Goal: Task Accomplishment & Management: Use online tool/utility

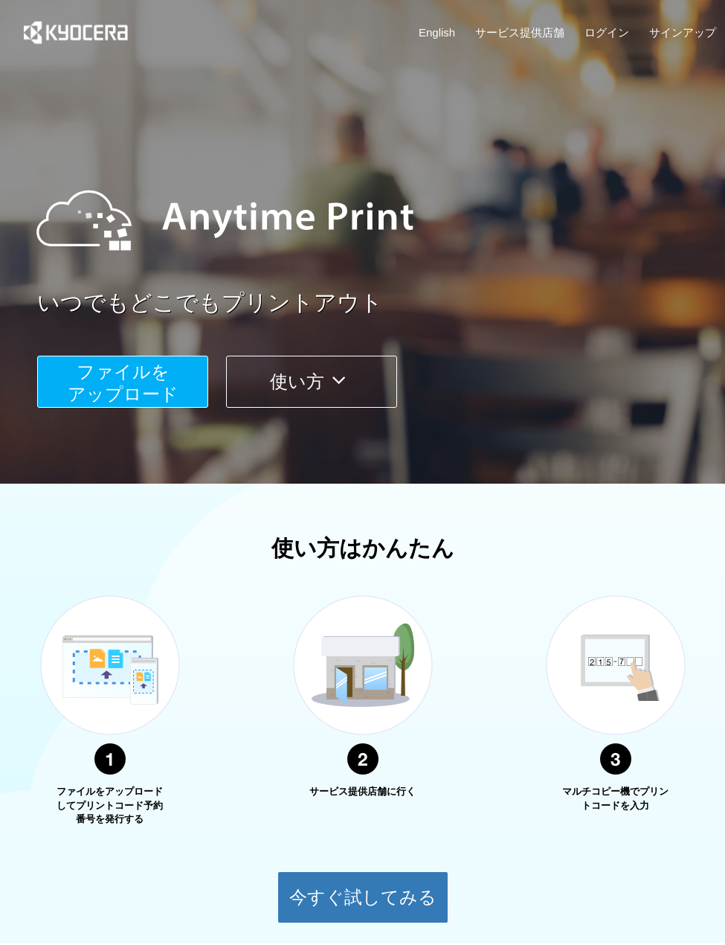
click at [157, 385] on span "ファイルを ​​アップロード" at bounding box center [123, 383] width 111 height 42
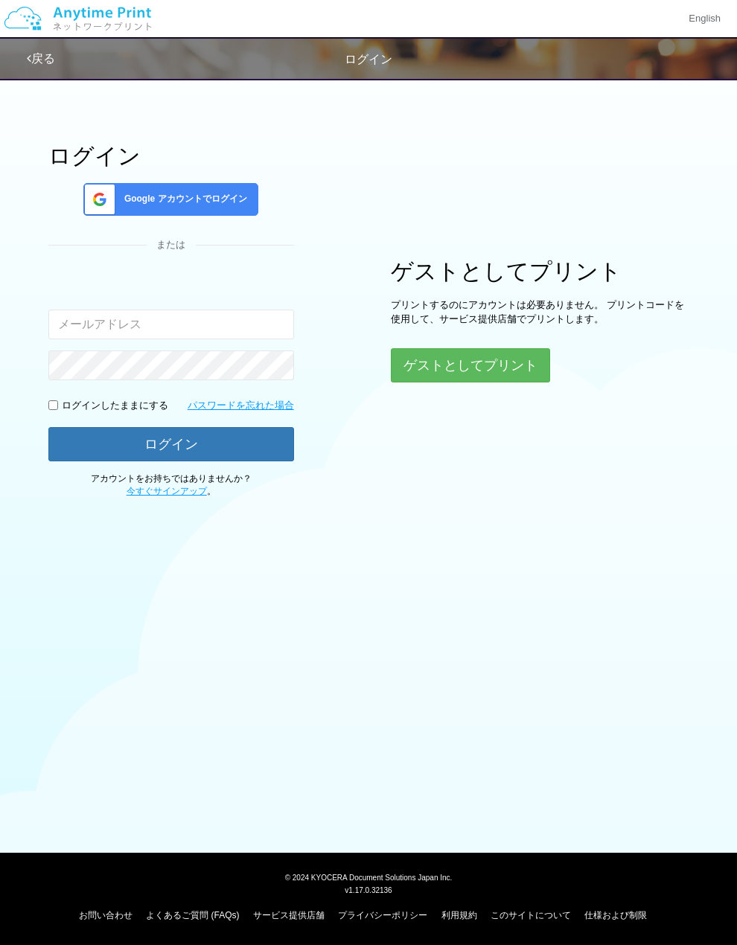
click at [174, 214] on div "Google アカウントでログイン" at bounding box center [170, 199] width 175 height 33
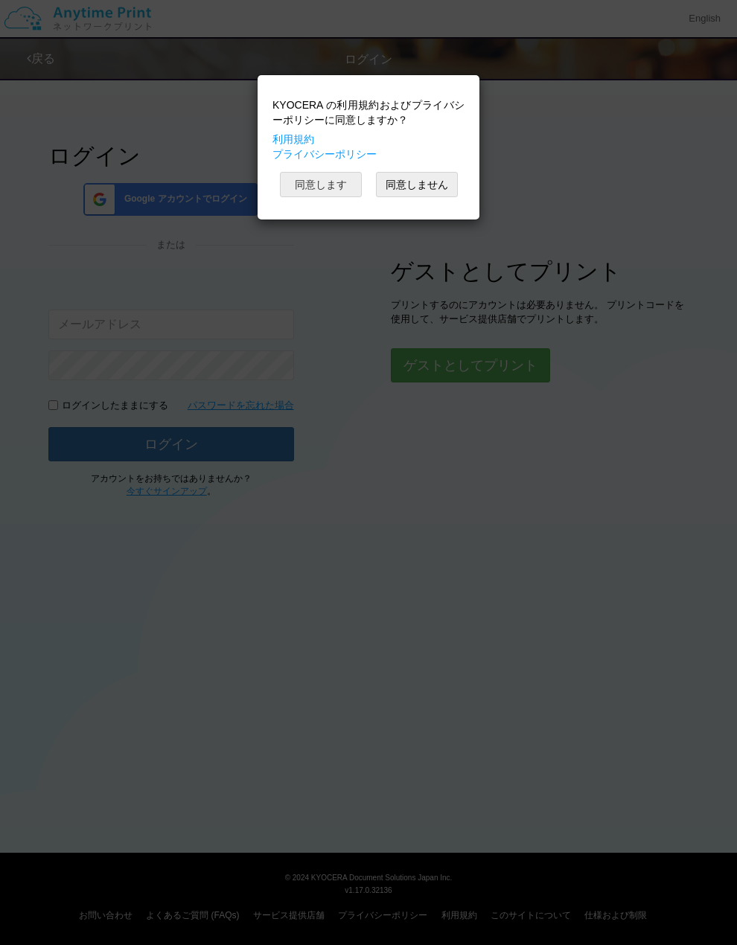
click at [341, 190] on button "同意します" at bounding box center [321, 184] width 82 height 25
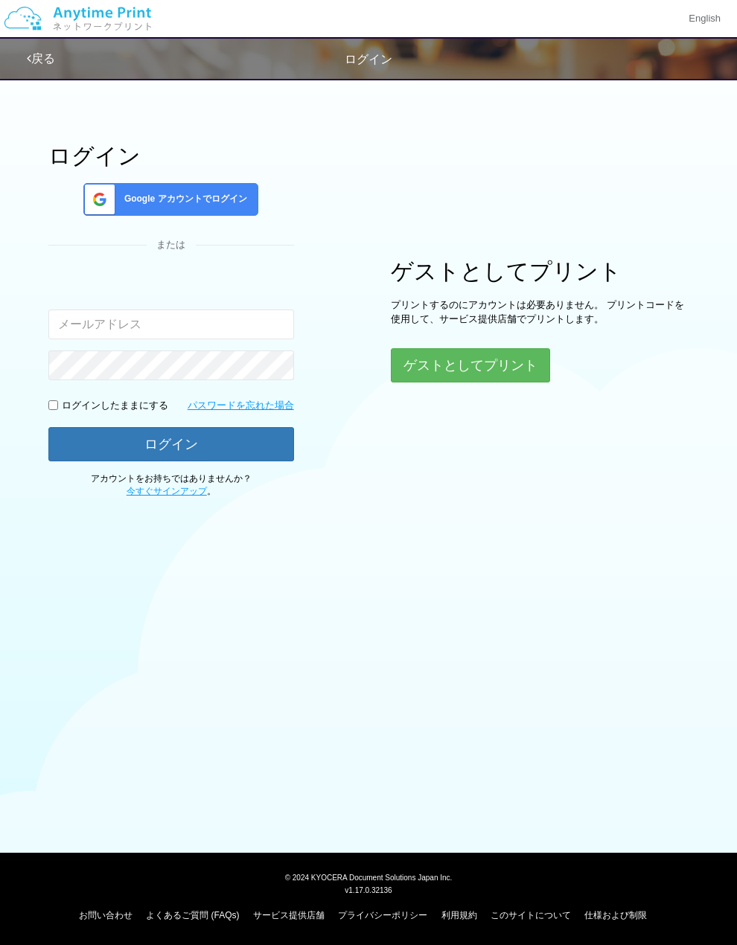
click at [215, 198] on span "Google アカウントでログイン" at bounding box center [182, 199] width 129 height 13
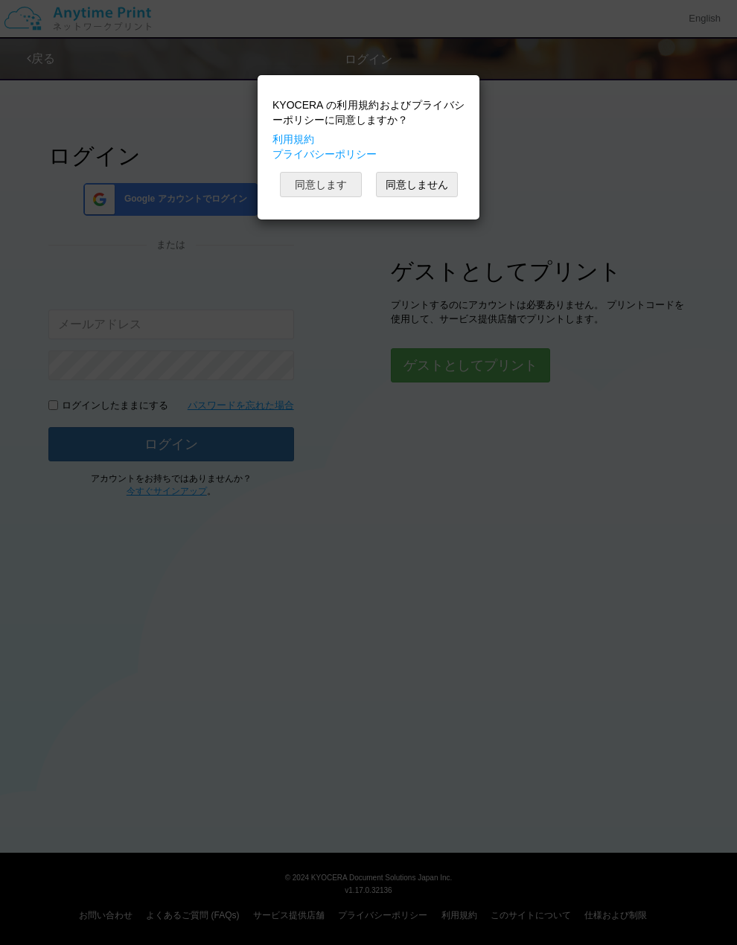
click at [316, 189] on button "同意します" at bounding box center [321, 184] width 82 height 25
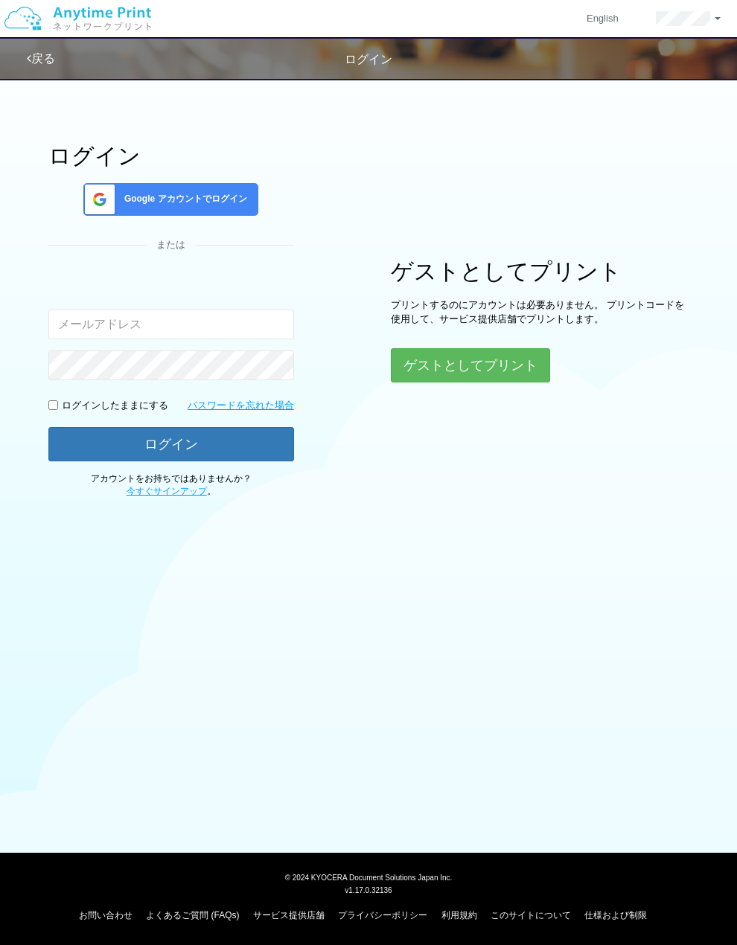
click at [438, 594] on body "English アカウント設定 ログアウト 戻る ログイン ログイン Google アカウントでログイン" at bounding box center [368, 472] width 737 height 945
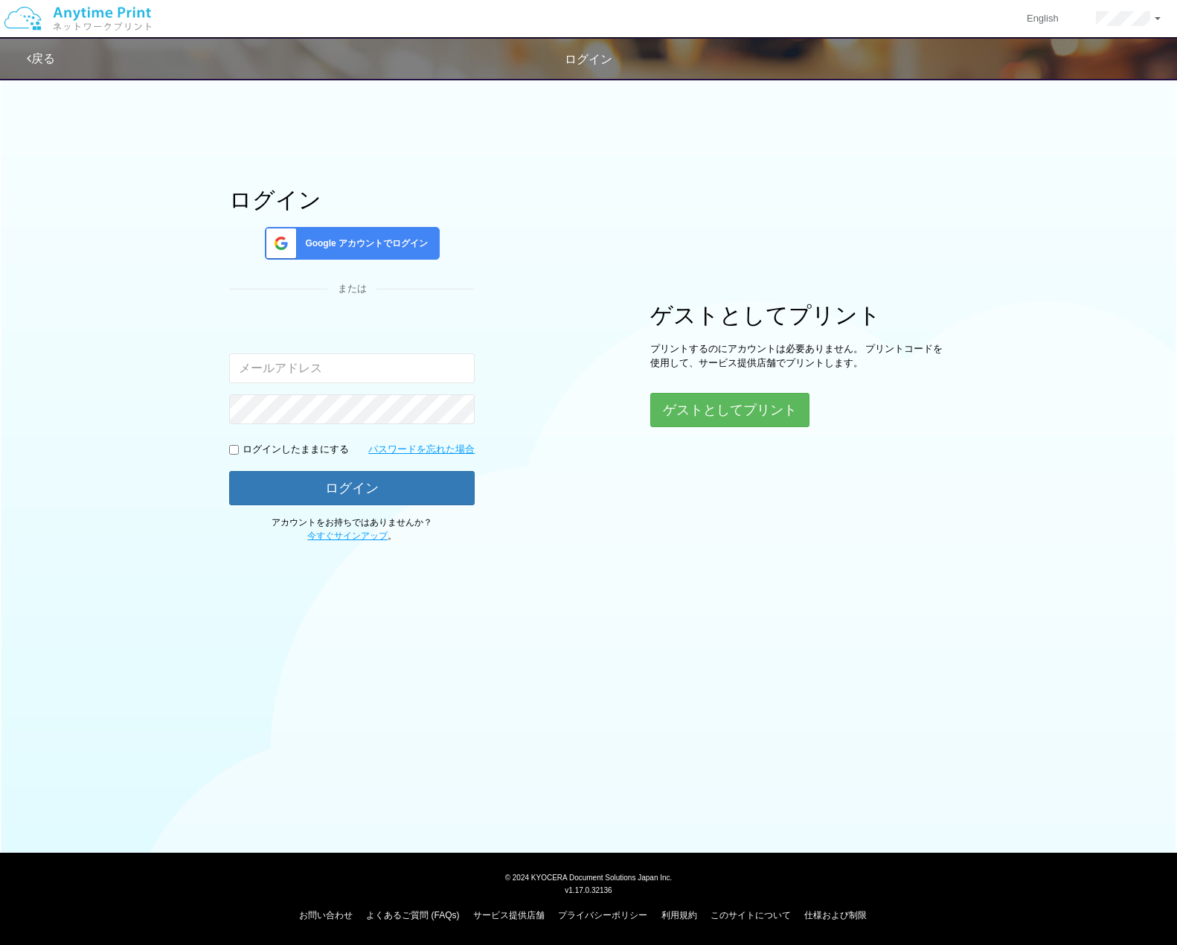
click at [725, 533] on div "ログイン Google アカウントでログイン または 入力されたメールアドレスまたはパスワードが正しくありません。 ログインしたままにする パスワードを忘れた…" at bounding box center [588, 306] width 893 height 472
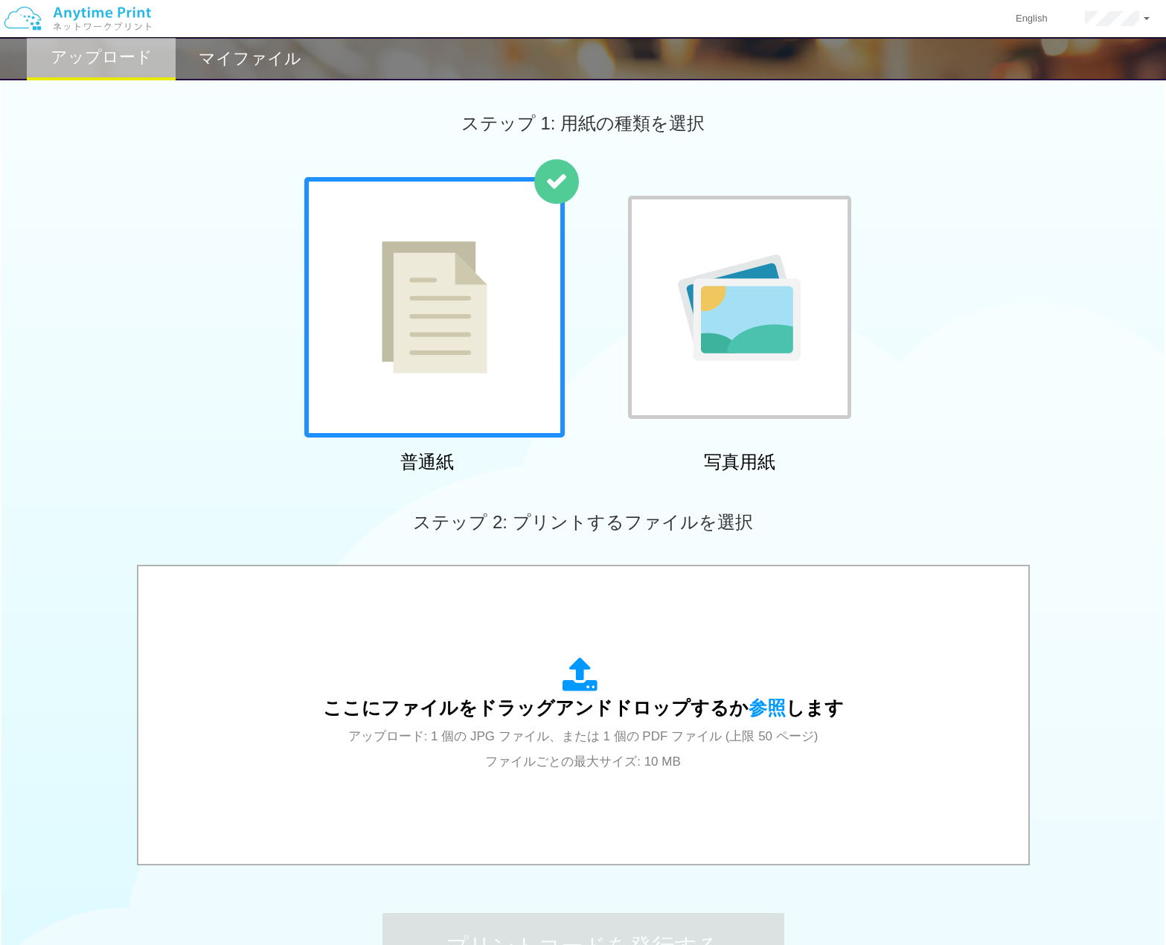
click at [423, 359] on img at bounding box center [435, 307] width 106 height 132
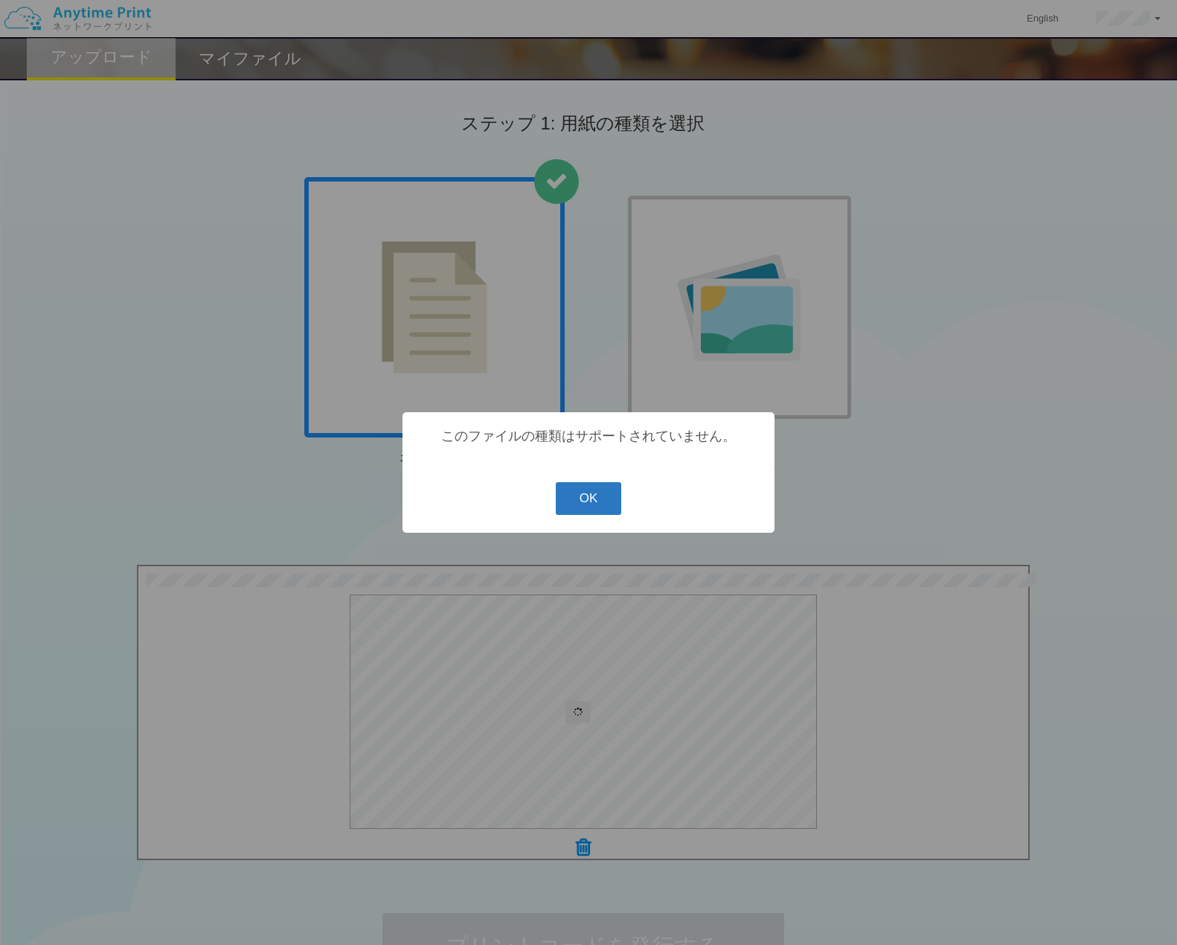
click at [606, 492] on button "OK" at bounding box center [589, 498] width 66 height 33
click at [603, 496] on button "OK" at bounding box center [589, 498] width 66 height 33
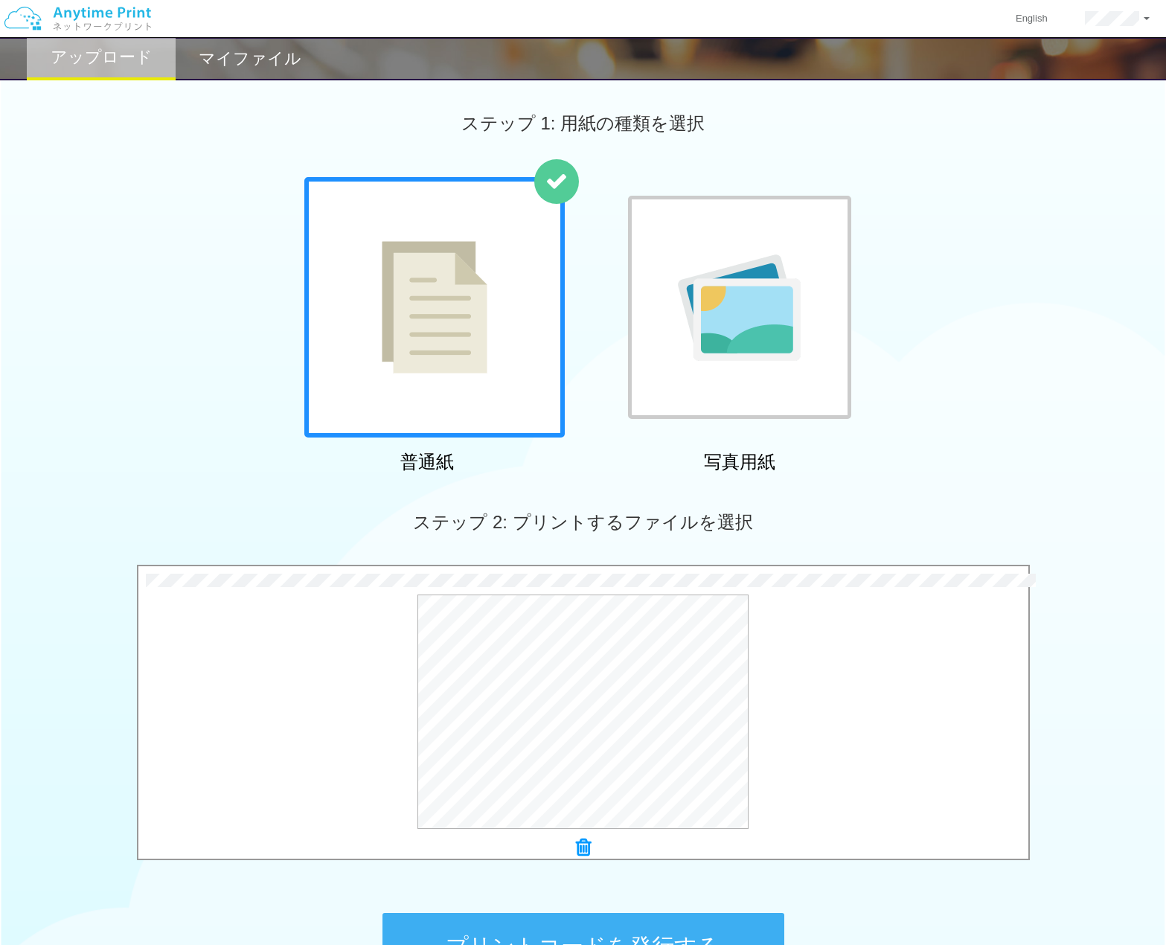
scroll to position [187, 0]
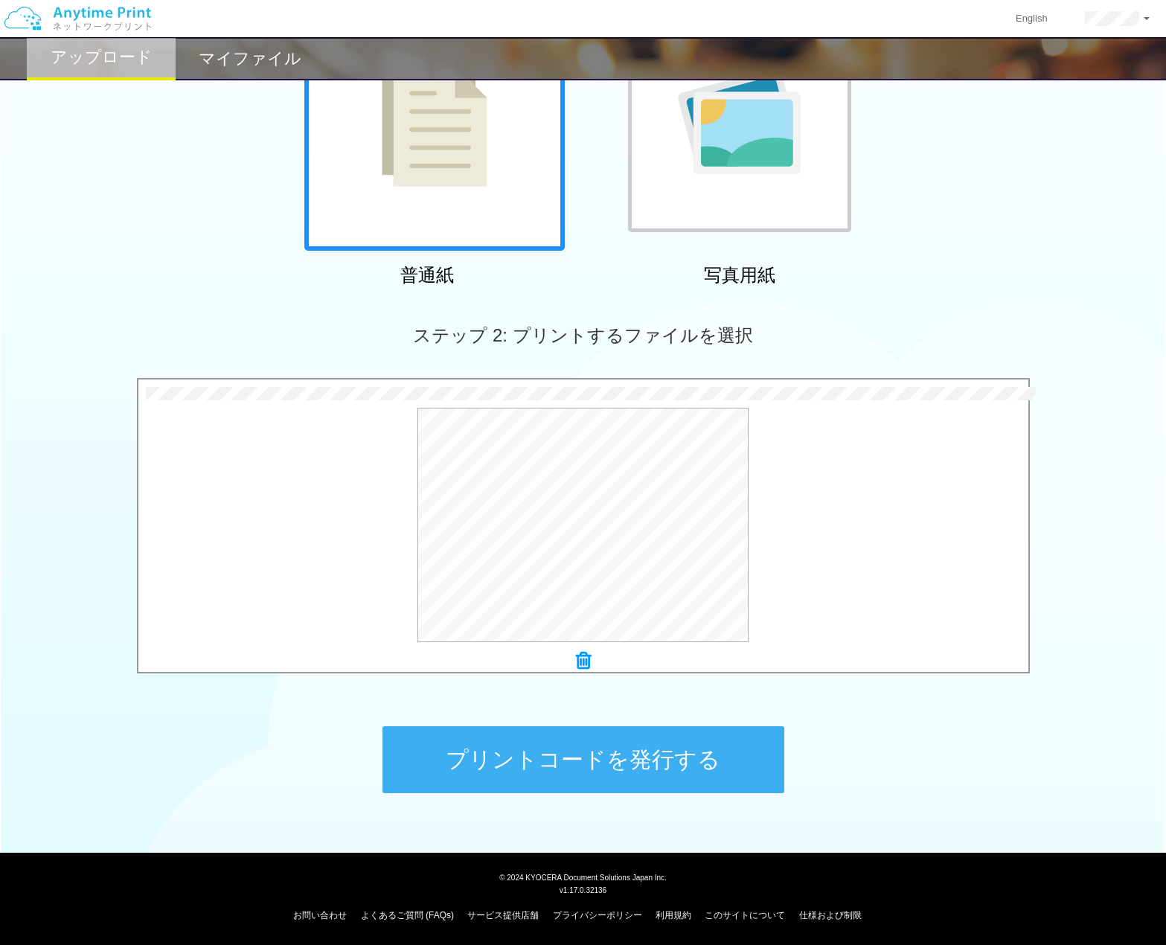
click at [583, 661] on icon at bounding box center [583, 660] width 15 height 19
click at [621, 760] on button "プリントコードを発行する" at bounding box center [583, 759] width 402 height 67
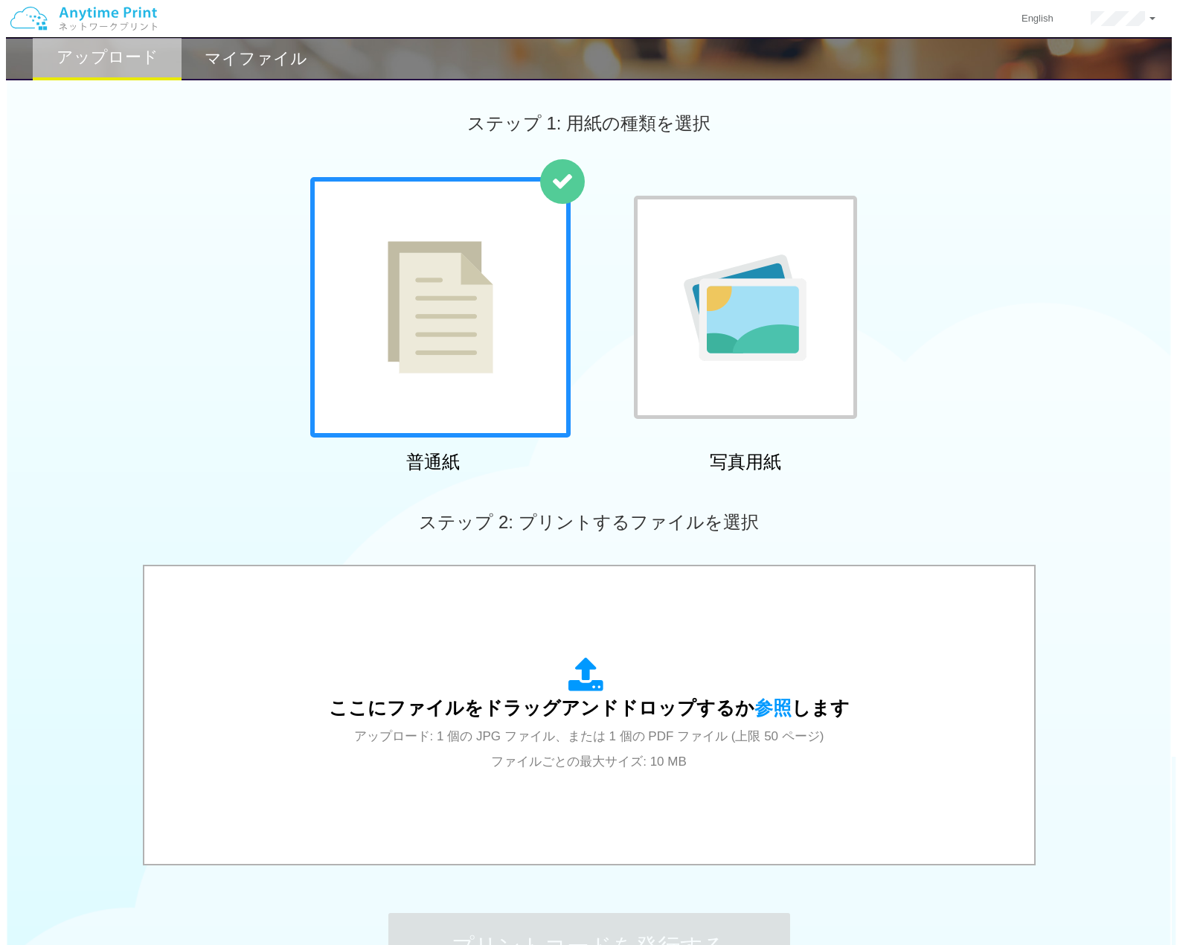
scroll to position [149, 0]
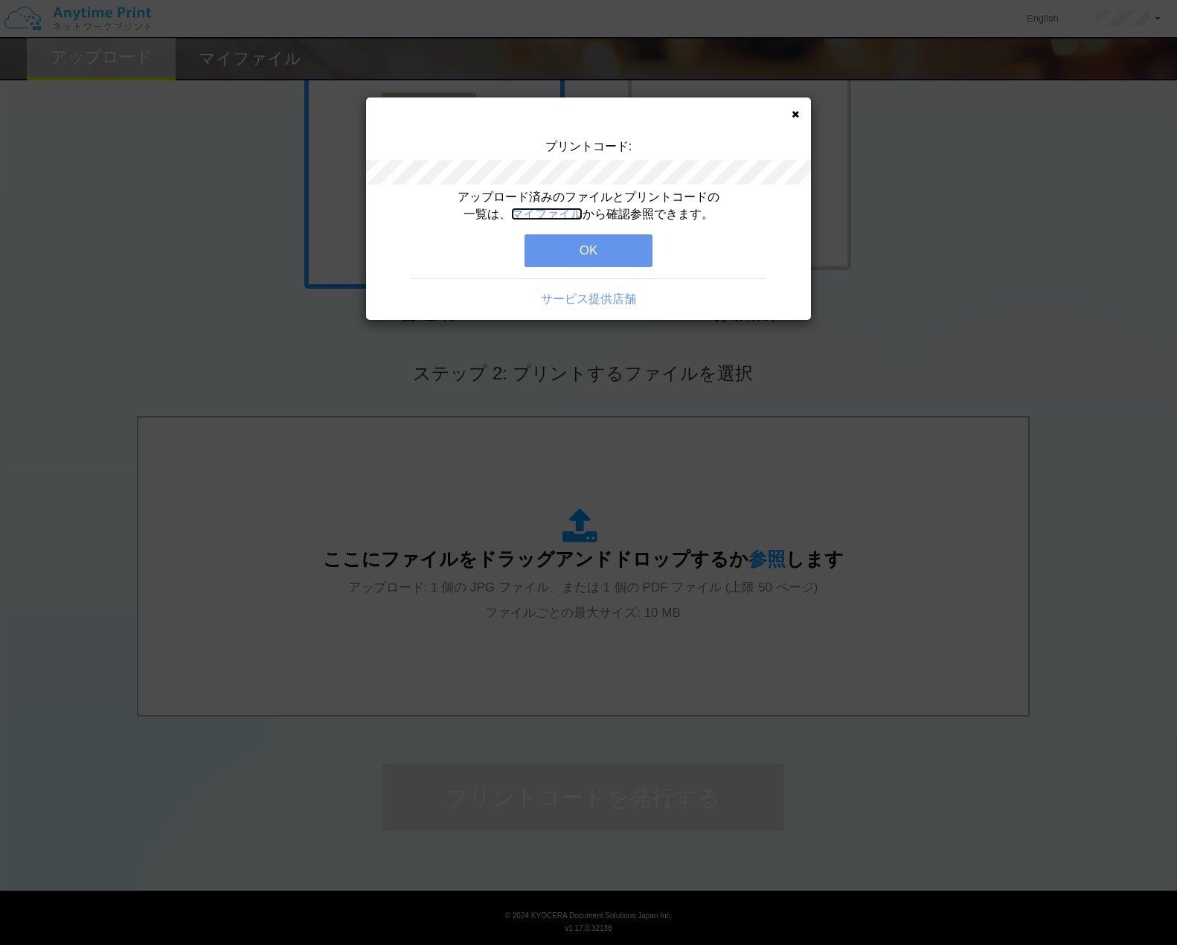
click at [562, 216] on link "マイファイル" at bounding box center [546, 214] width 71 height 13
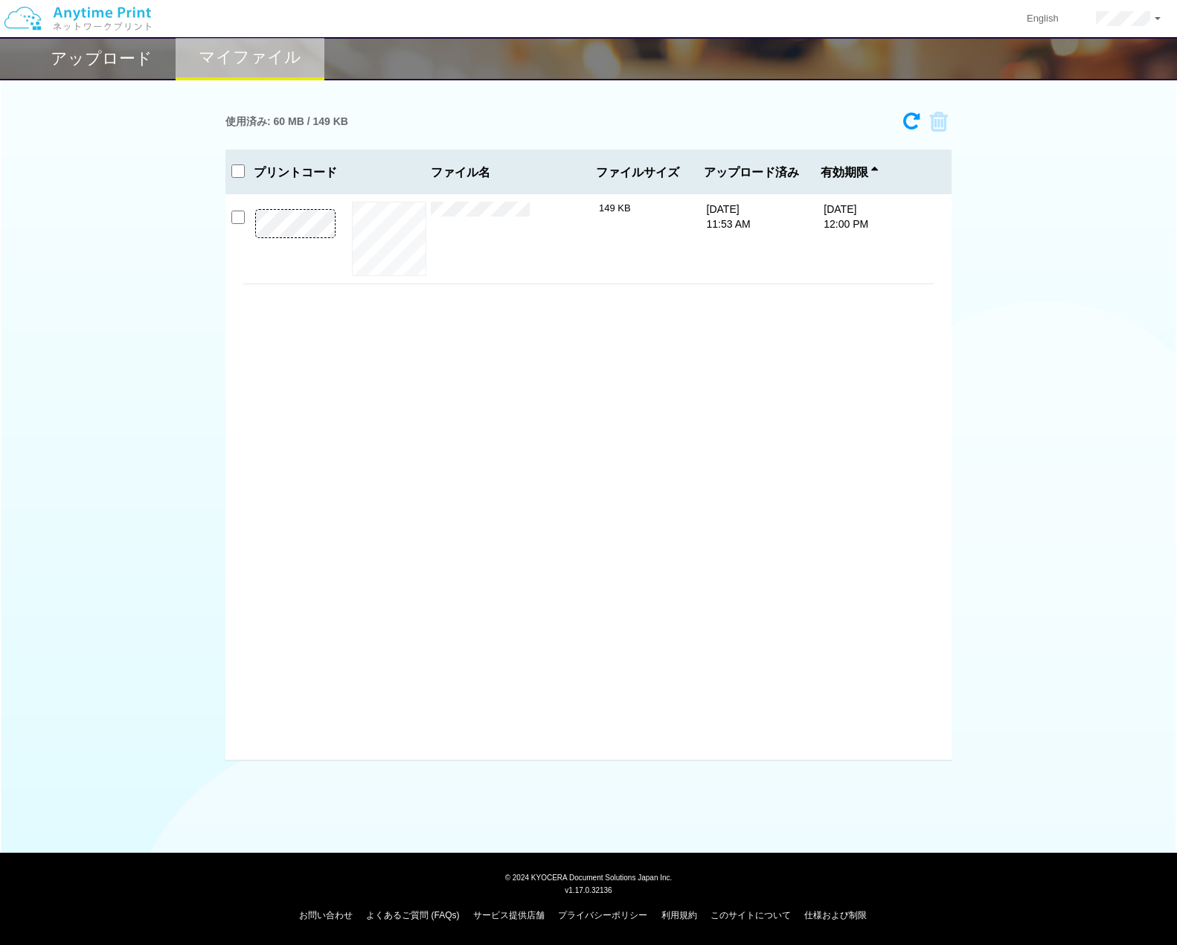
click at [122, 57] on h2 "アップロード" at bounding box center [102, 59] width 102 height 18
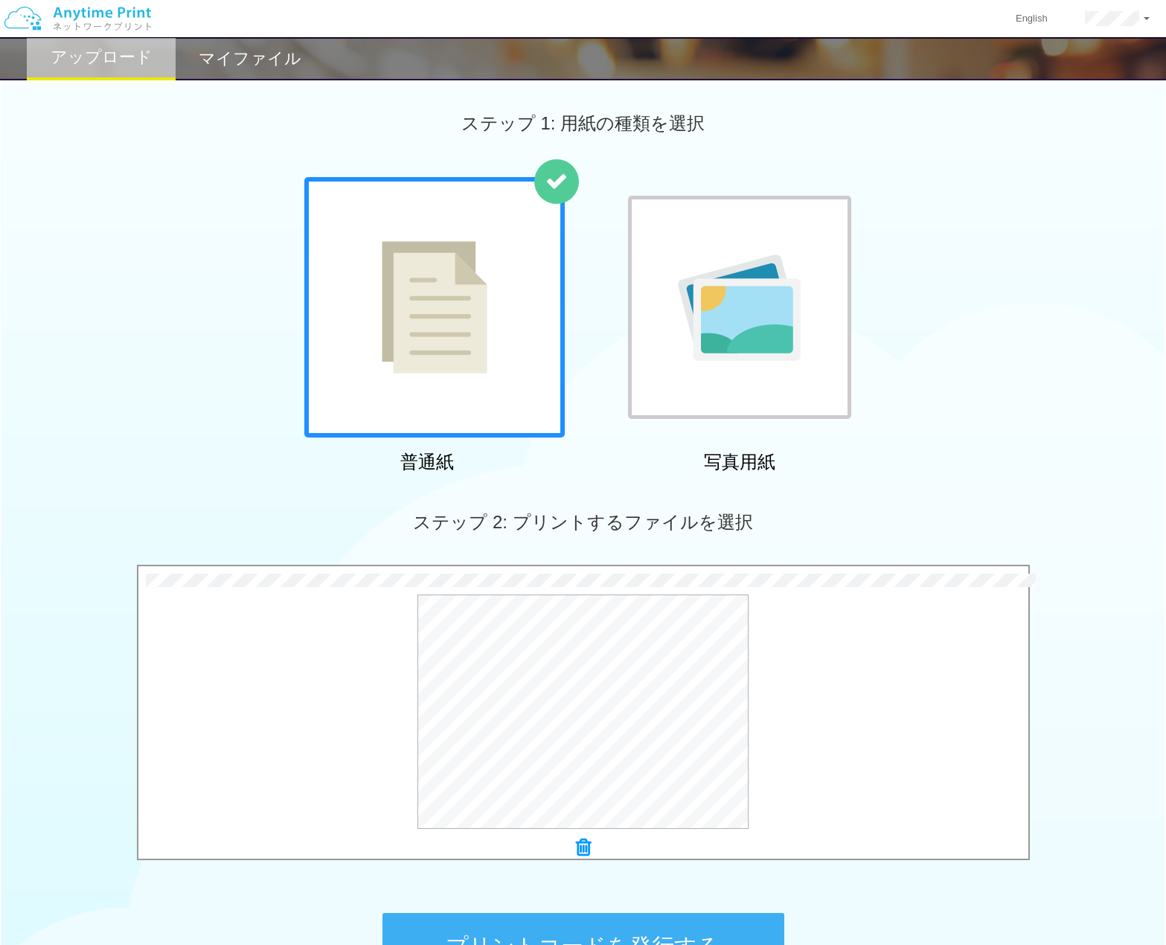
scroll to position [74, 0]
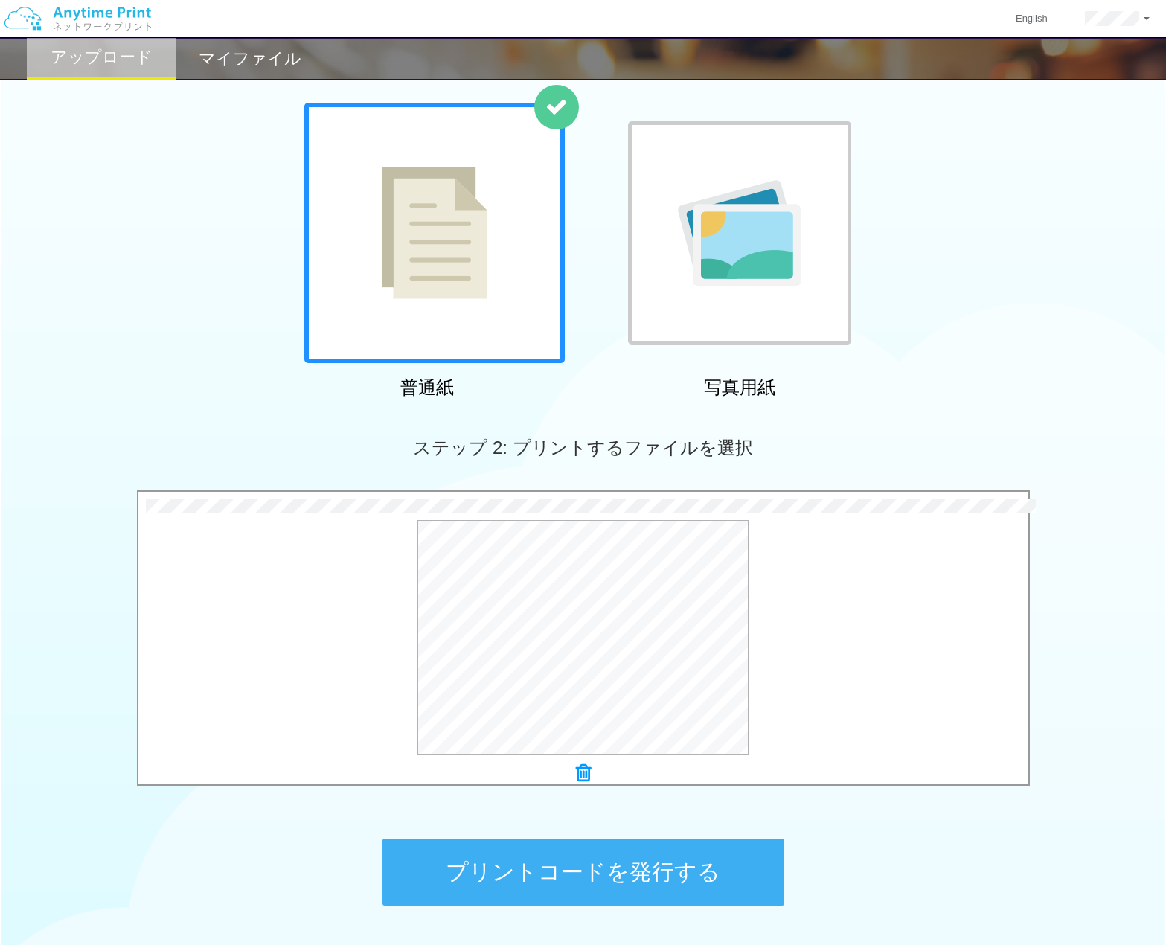
click at [565, 868] on button "プリントコードを発行する" at bounding box center [583, 872] width 402 height 67
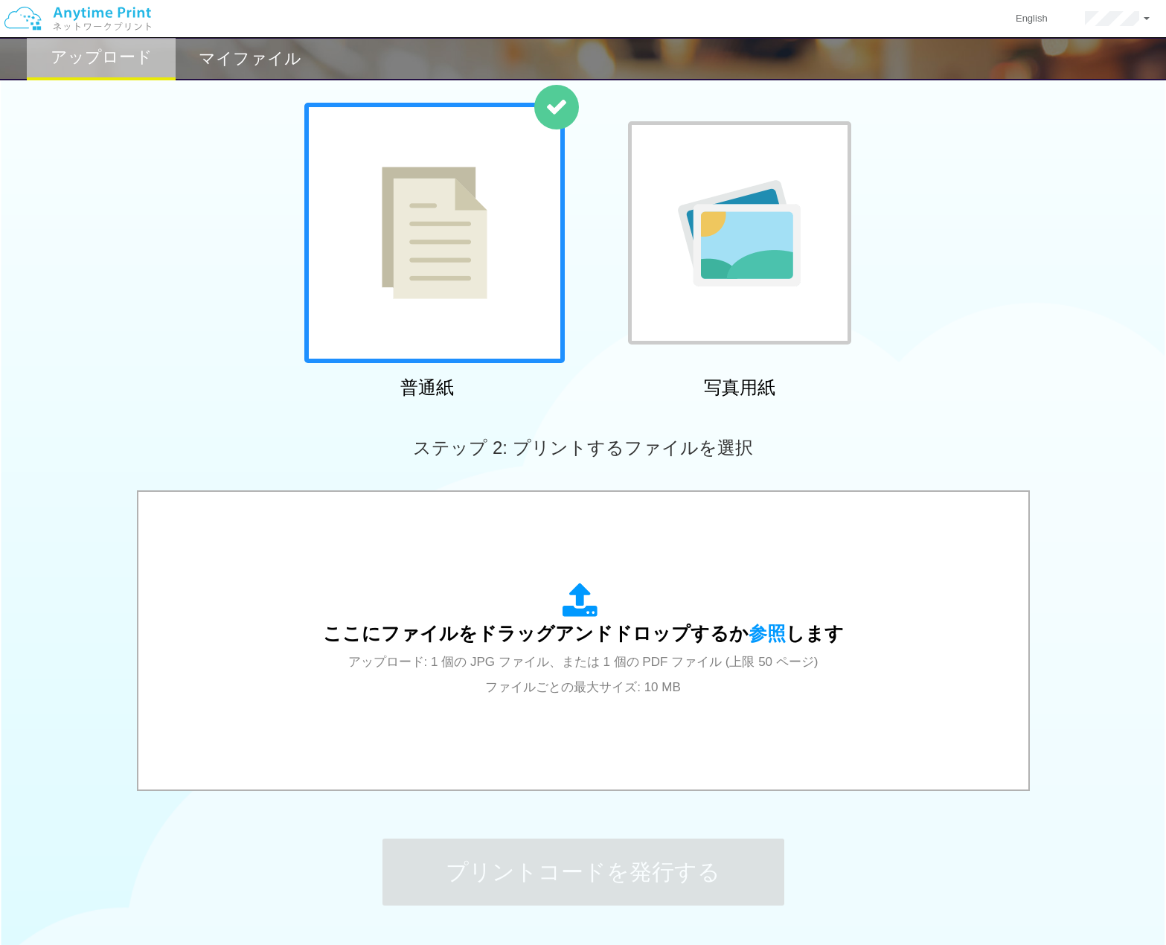
scroll to position [0, 0]
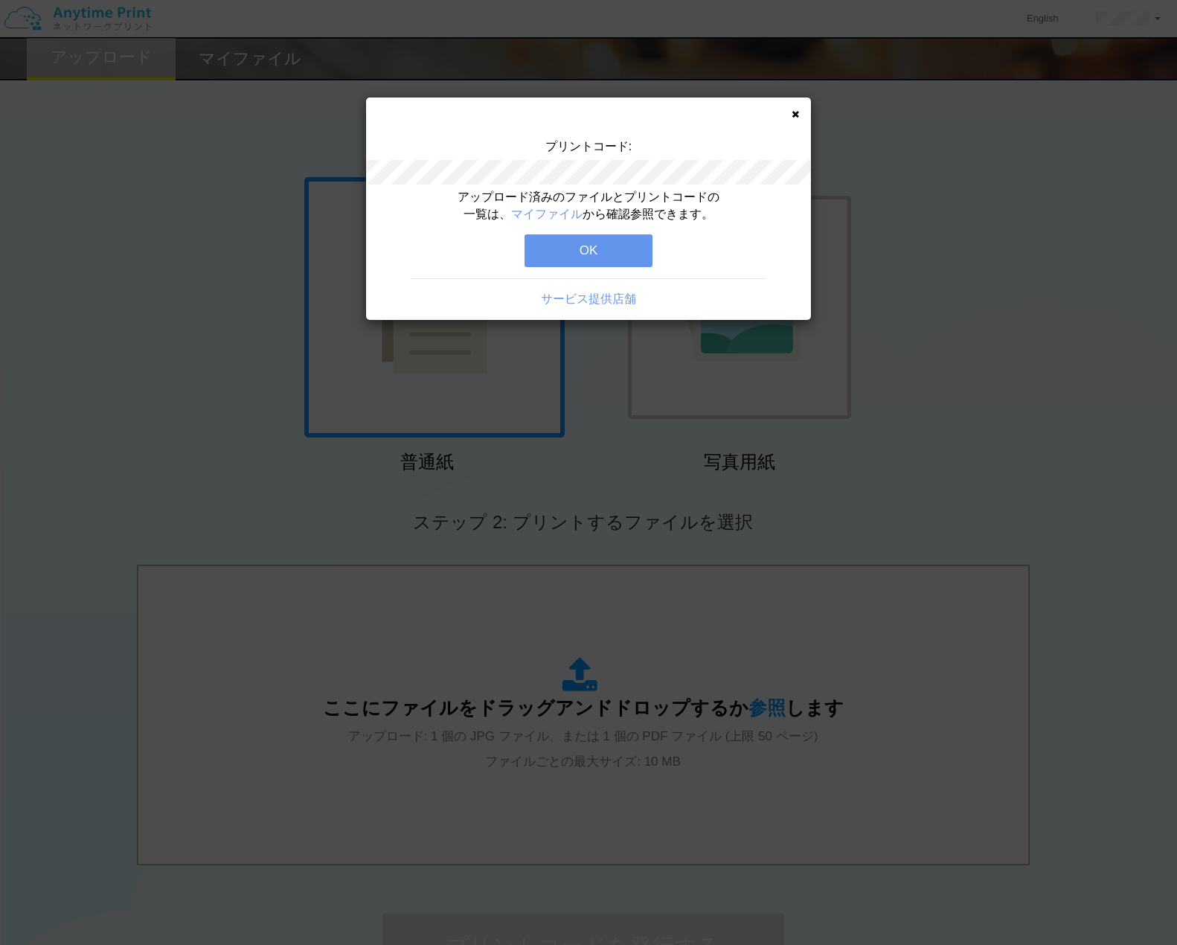
click at [616, 251] on button "OK" at bounding box center [589, 250] width 128 height 33
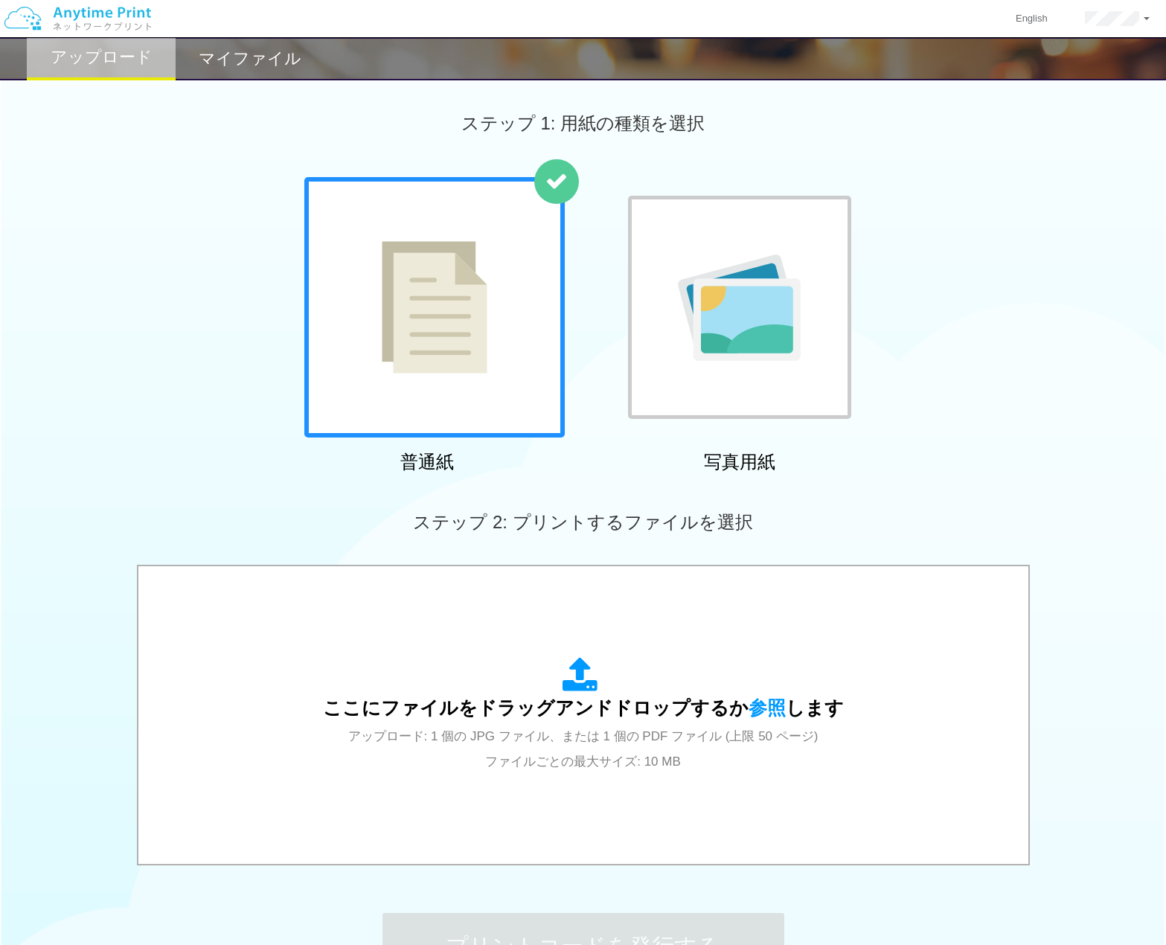
click at [266, 50] on h2 "マイファイル" at bounding box center [250, 59] width 103 height 18
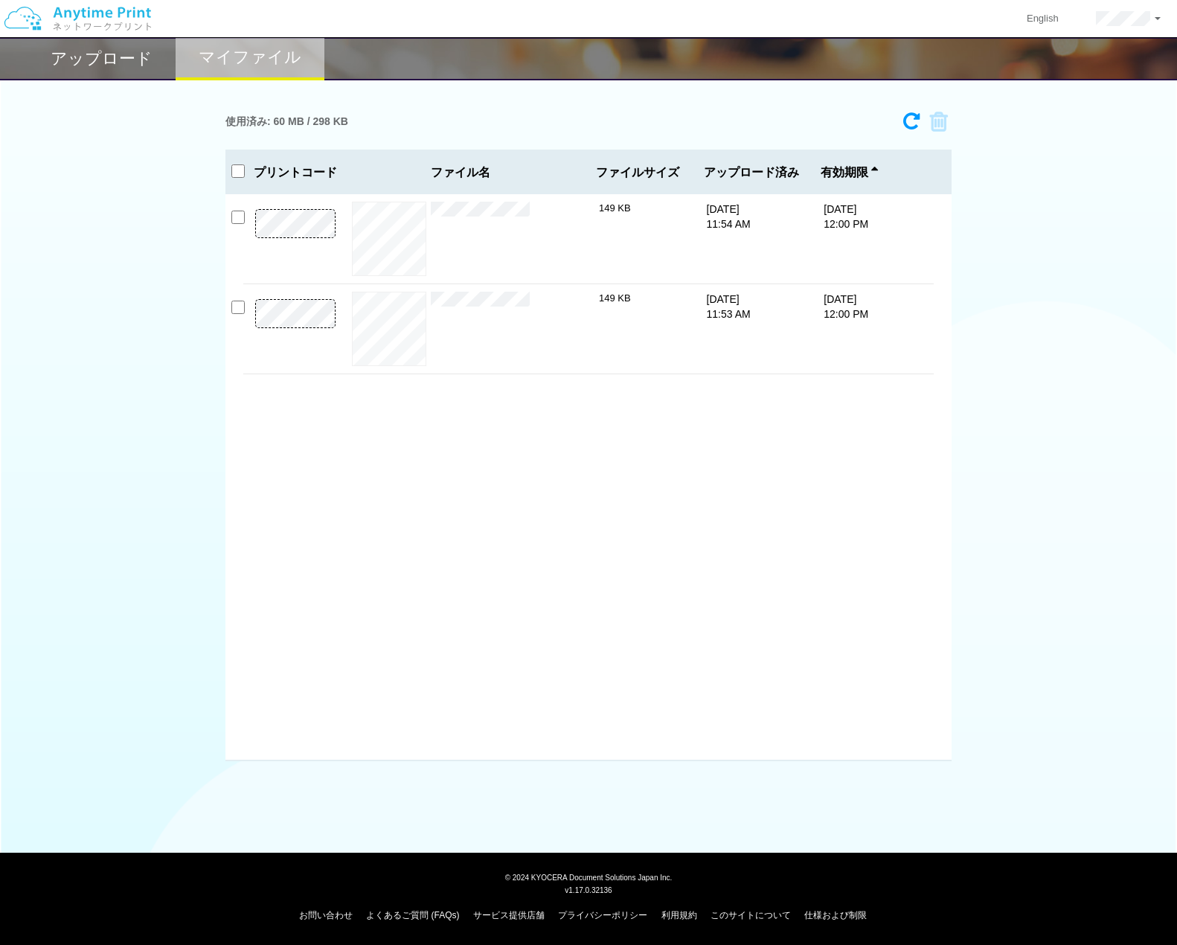
click at [122, 72] on div "アップロード" at bounding box center [101, 58] width 149 height 43
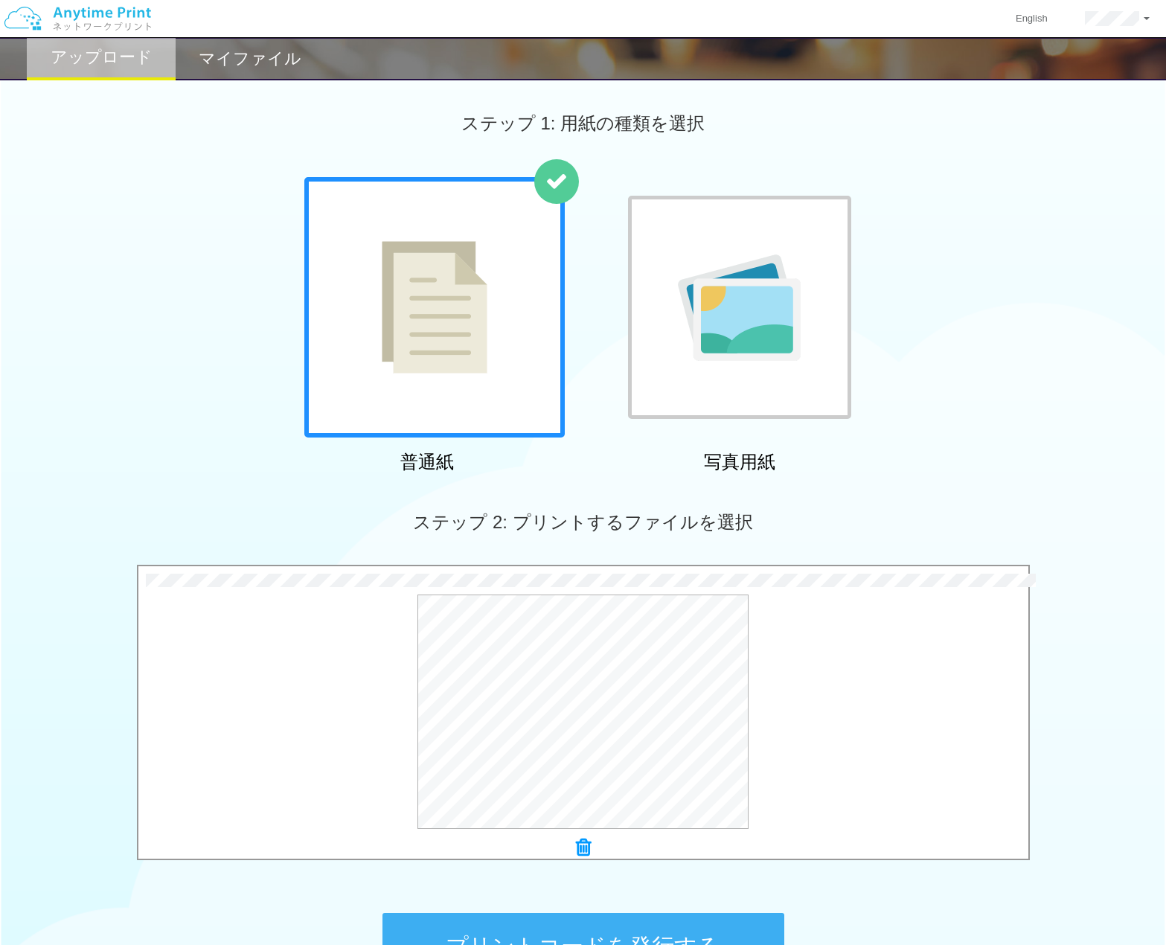
click at [616, 941] on button "プリントコードを発行する" at bounding box center [583, 946] width 402 height 67
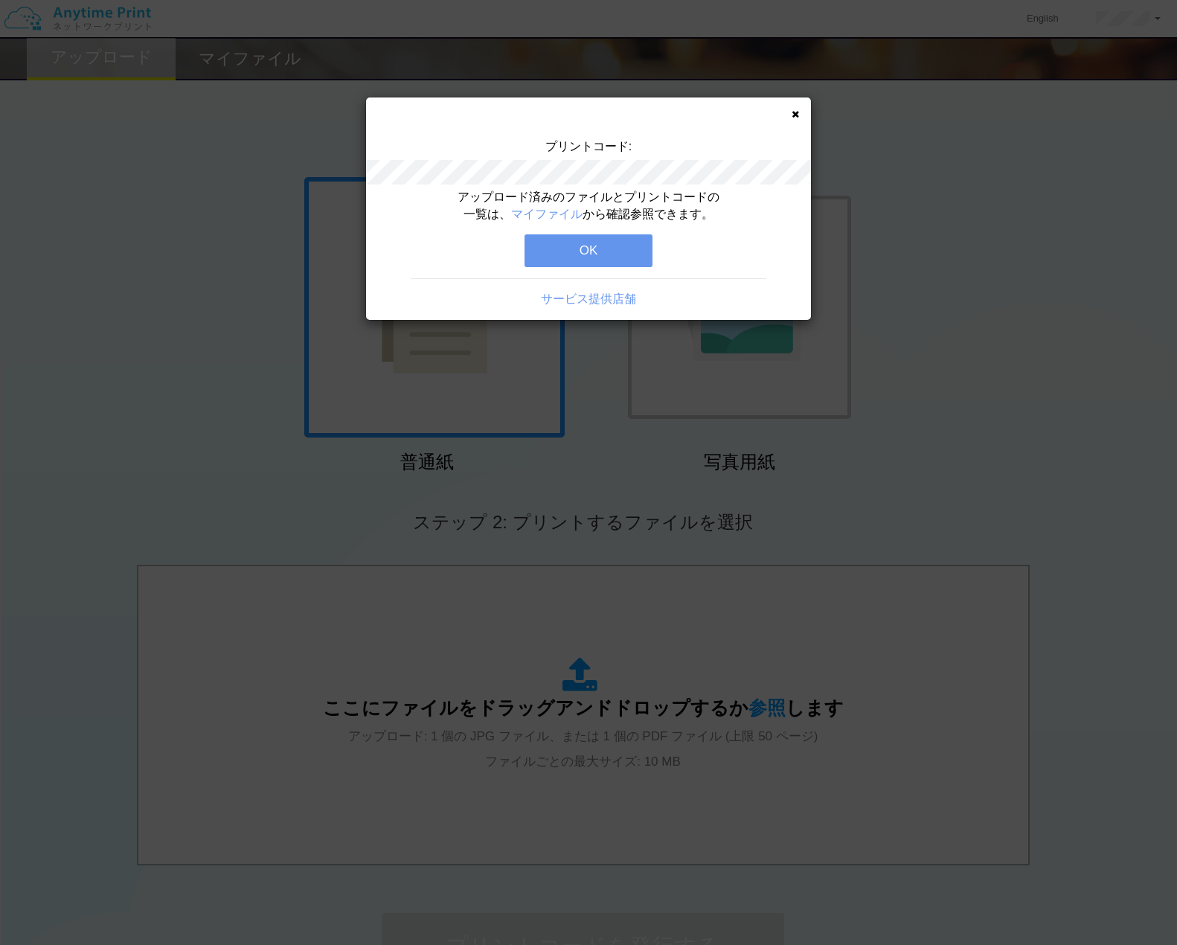
click at [792, 114] on icon at bounding box center [795, 114] width 7 height 10
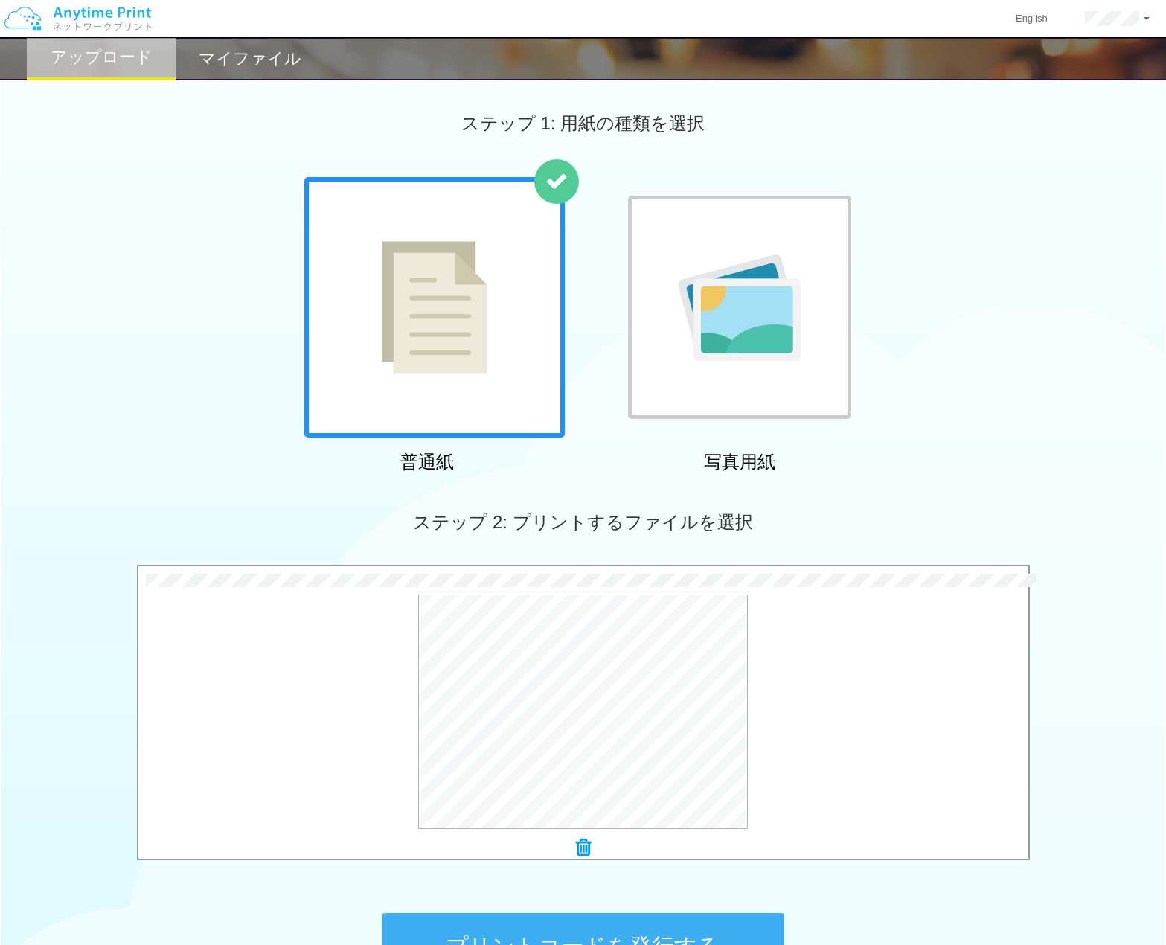
scroll to position [187, 0]
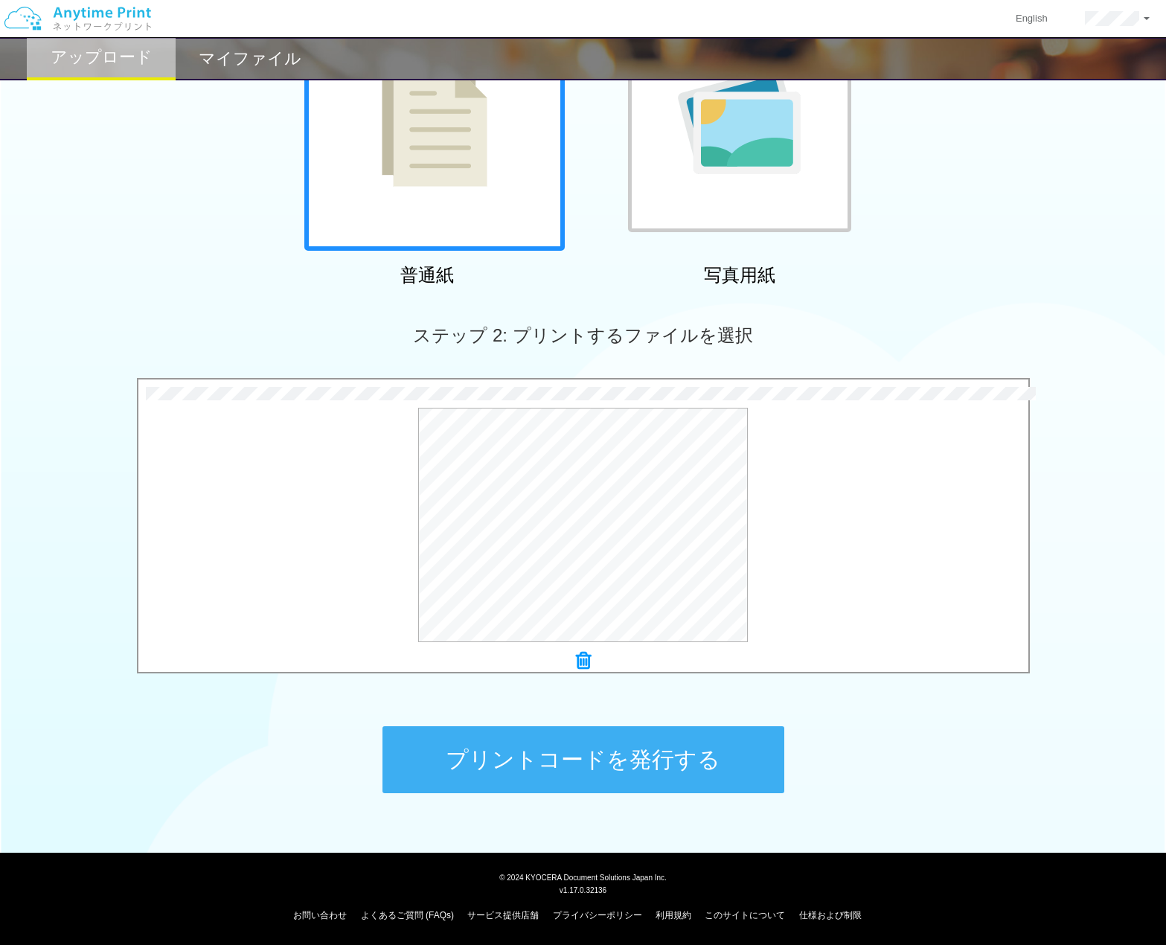
click at [589, 755] on button "プリントコードを発行する" at bounding box center [583, 759] width 402 height 67
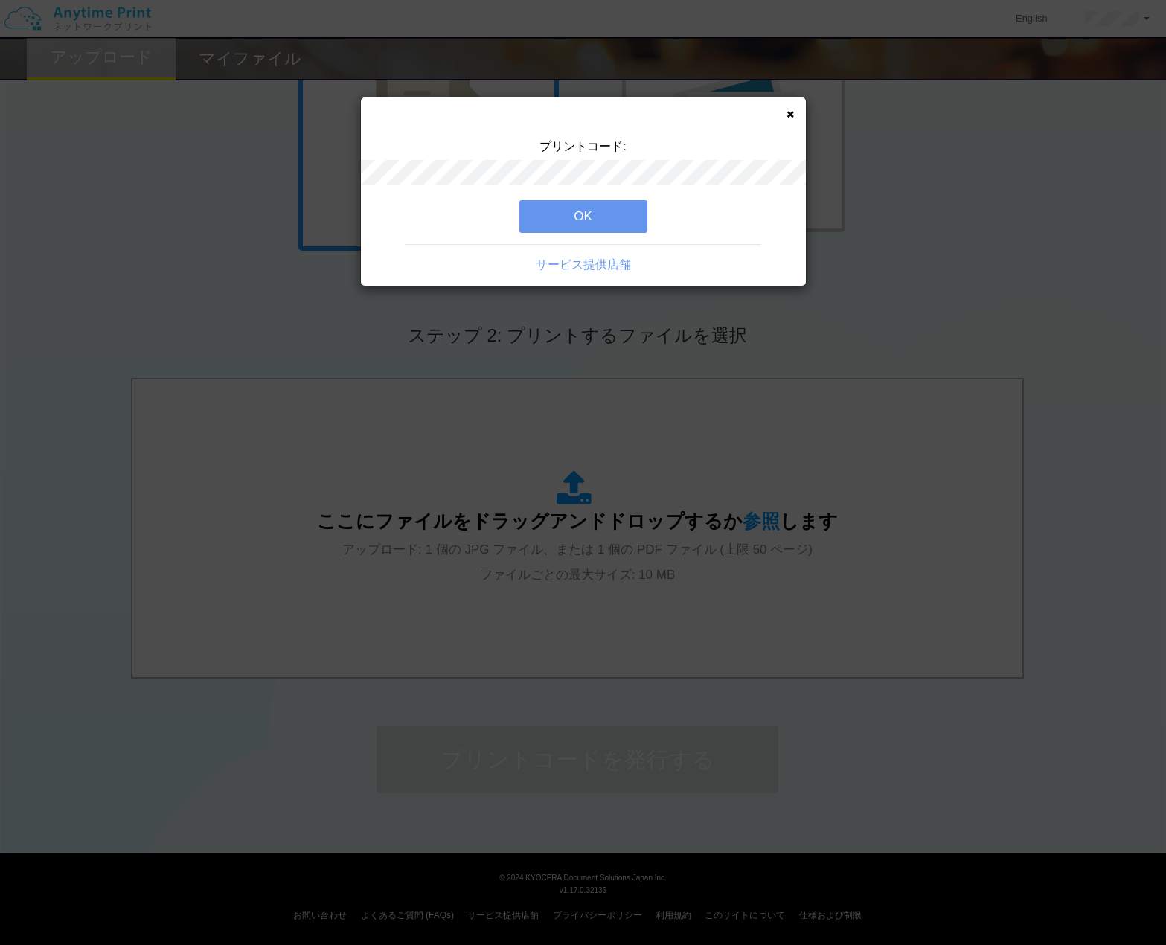
scroll to position [0, 0]
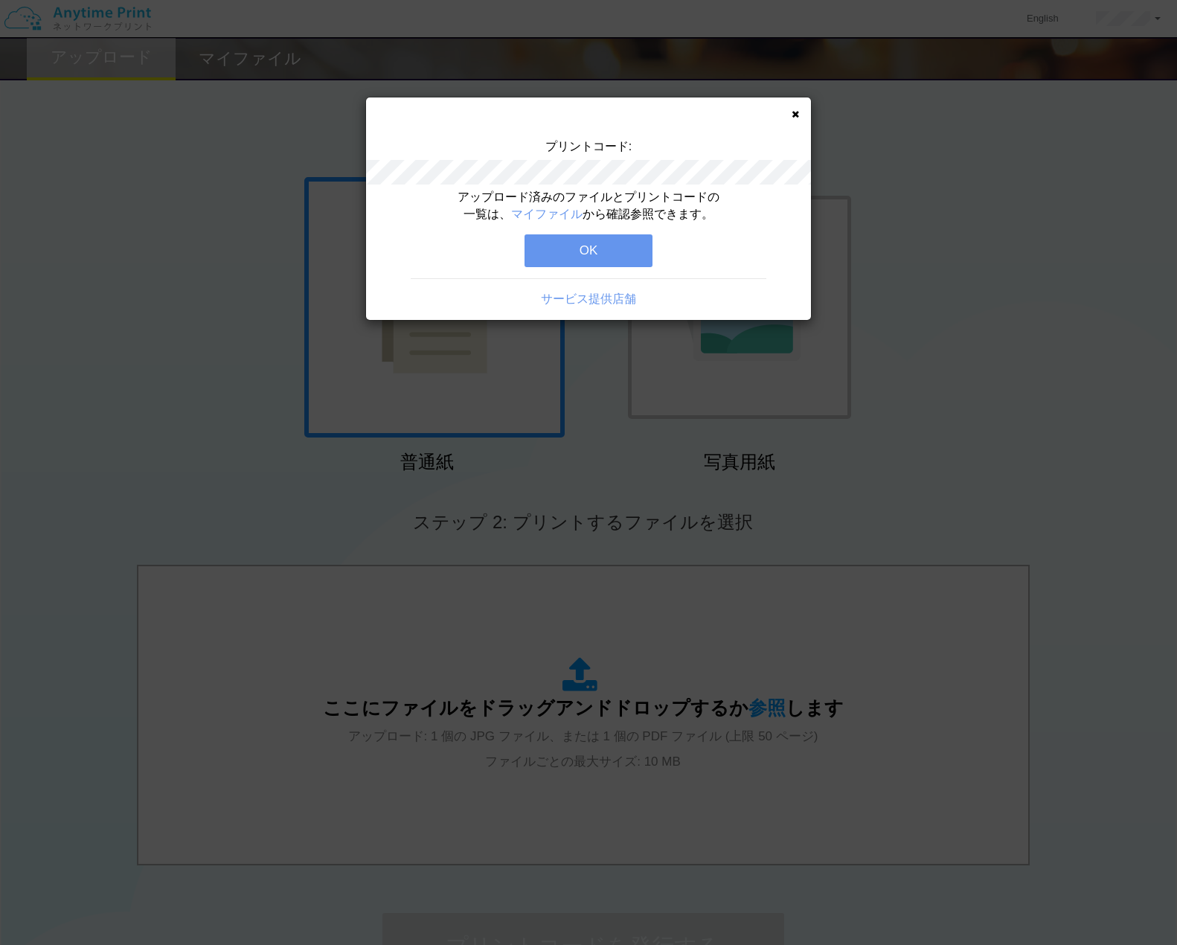
click at [607, 249] on button "OK" at bounding box center [589, 250] width 128 height 33
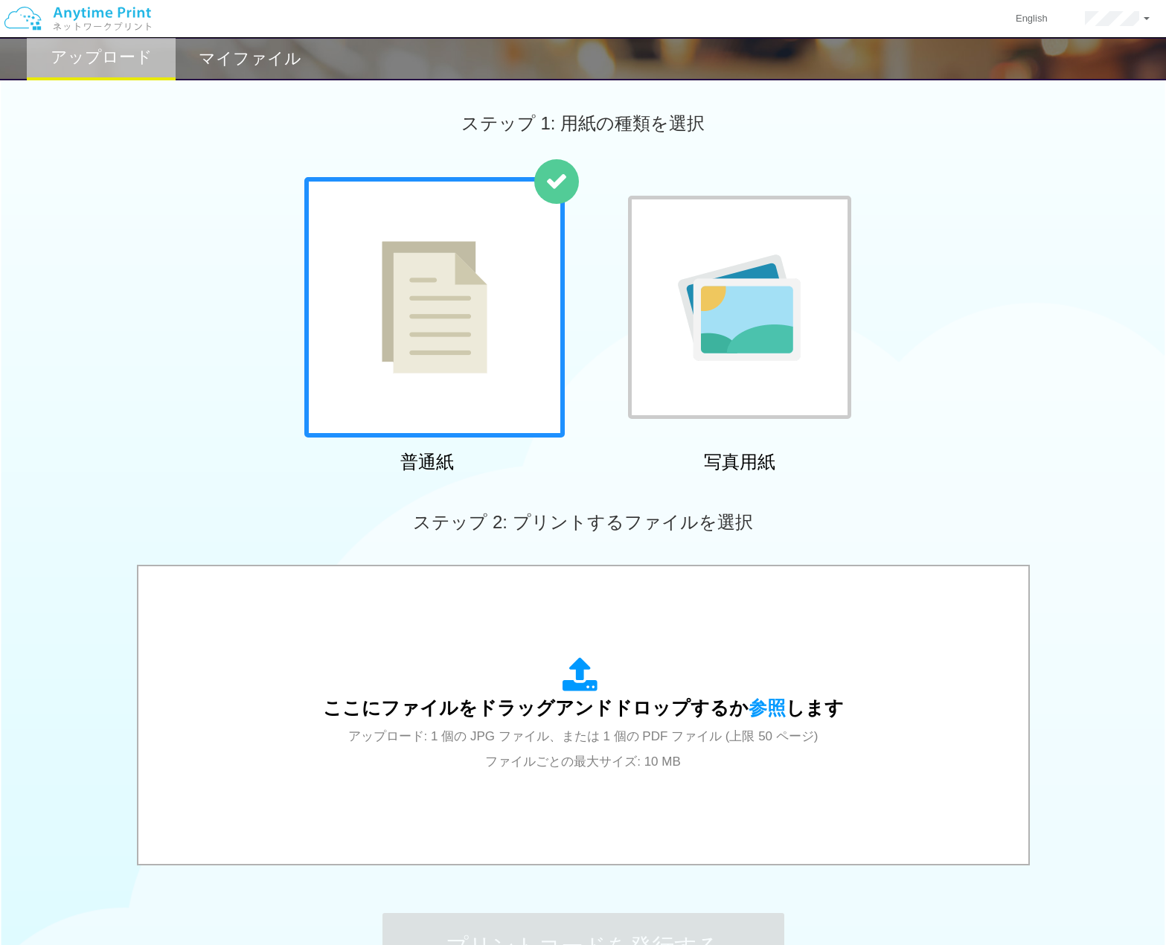
click at [236, 60] on h2 "マイファイル" at bounding box center [250, 59] width 103 height 18
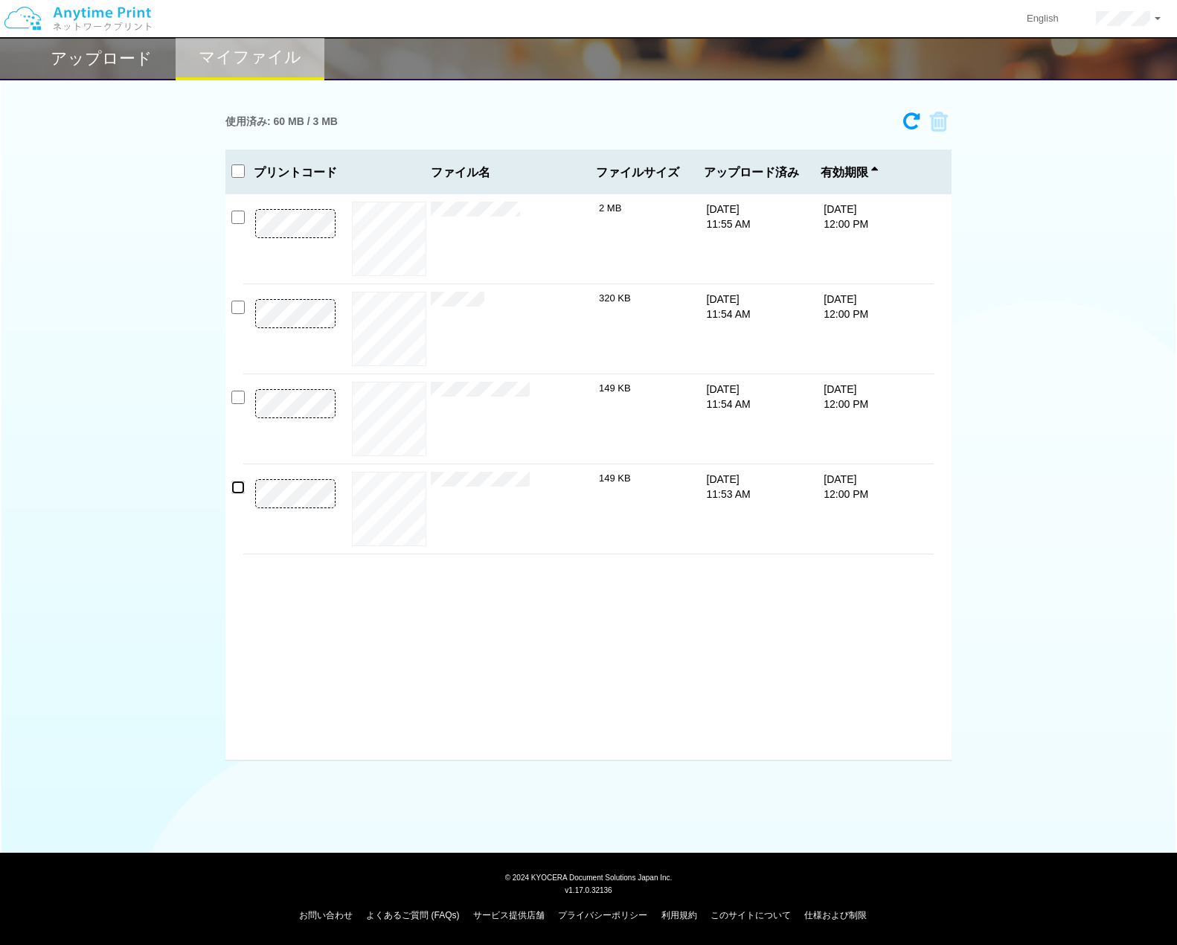
click at [235, 487] on input "checkbox" at bounding box center [237, 487] width 13 height 13
checkbox input "true"
click at [940, 124] on icon at bounding box center [934, 122] width 28 height 22
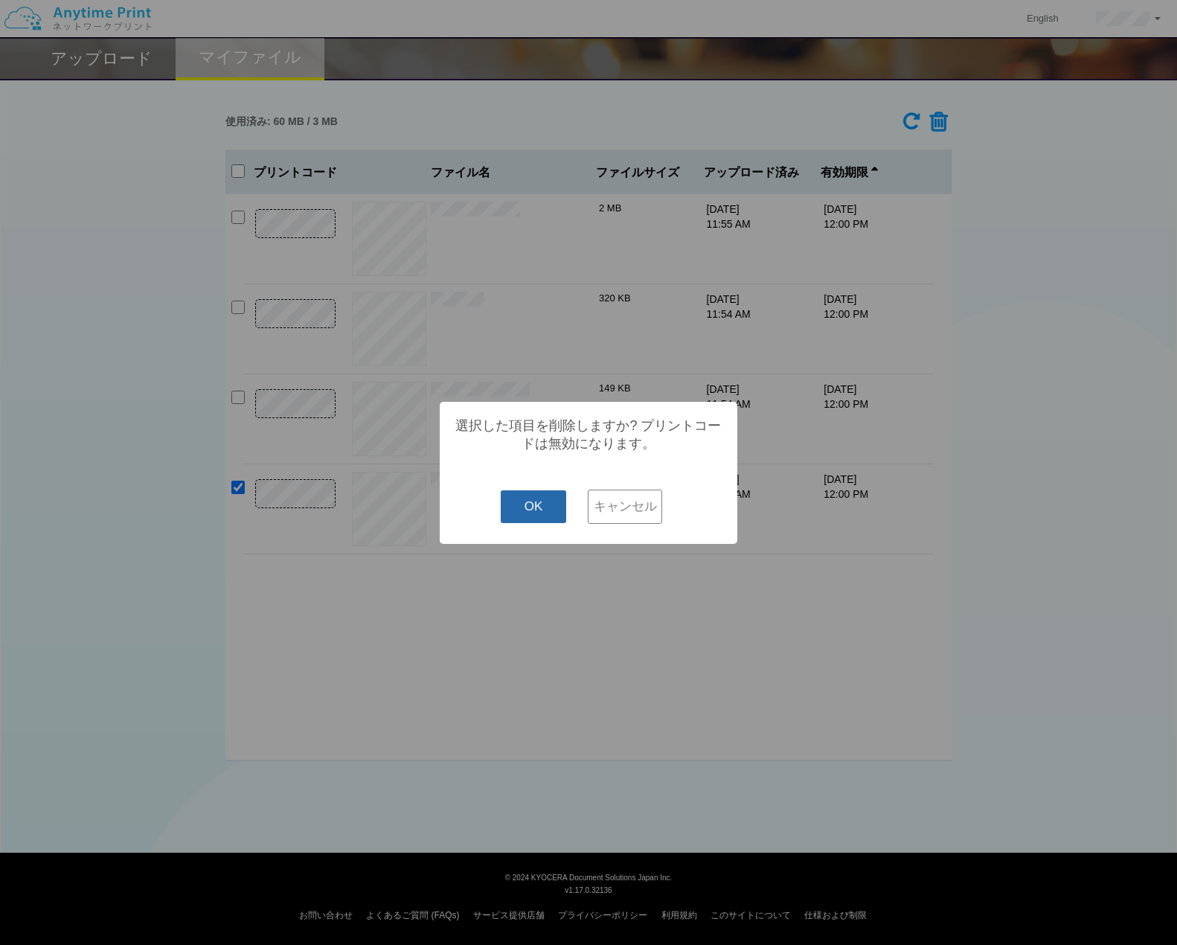
click at [545, 507] on button "OK" at bounding box center [534, 506] width 66 height 33
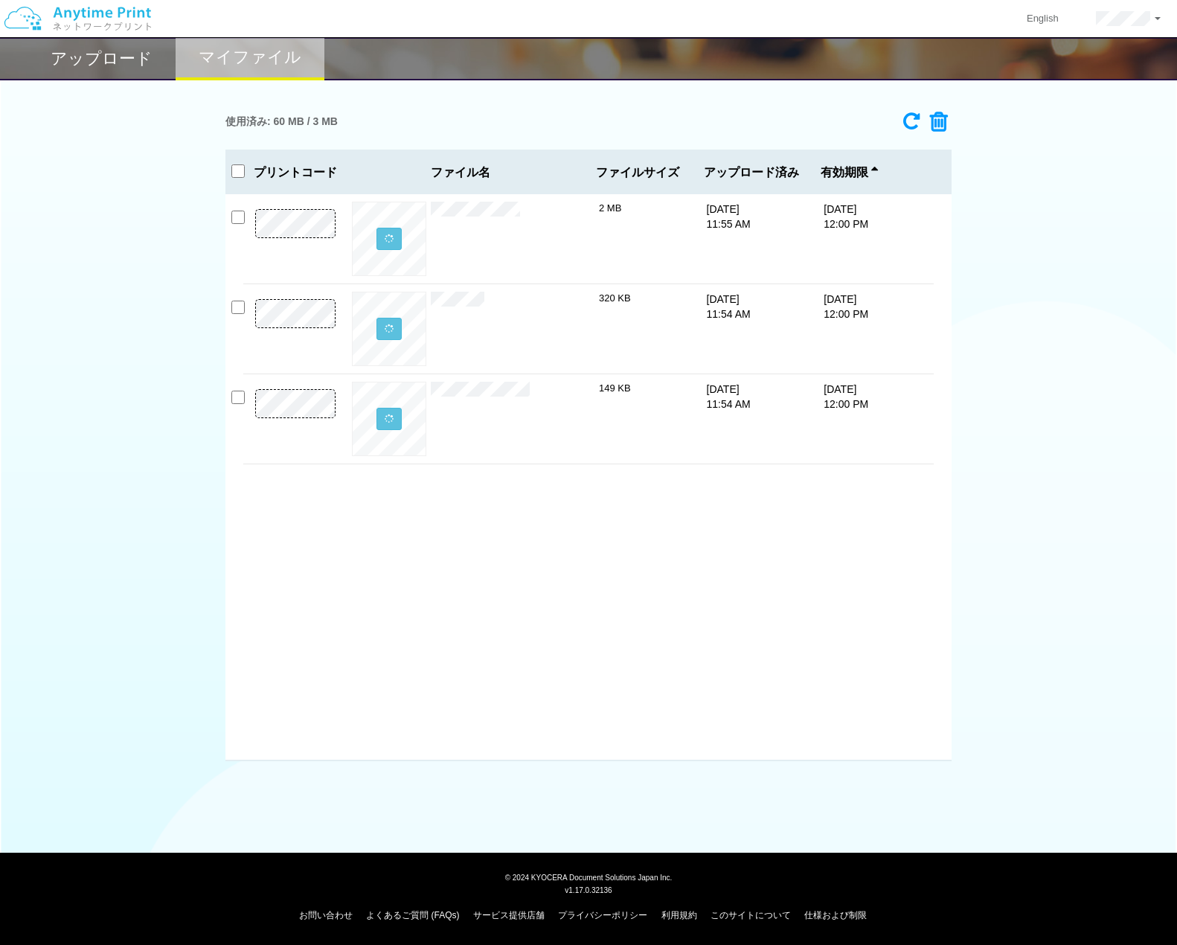
click at [68, 54] on h2 "アップロード" at bounding box center [102, 59] width 102 height 18
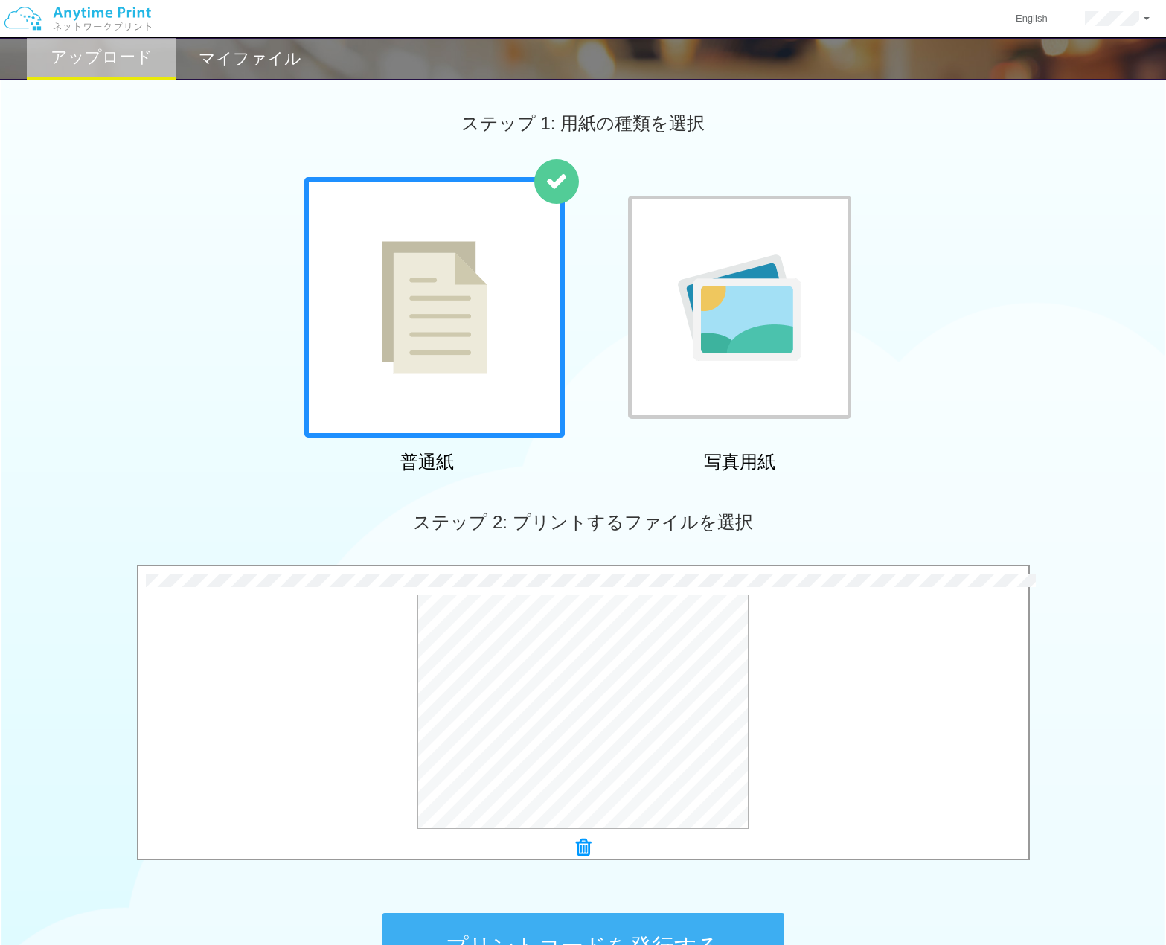
scroll to position [187, 0]
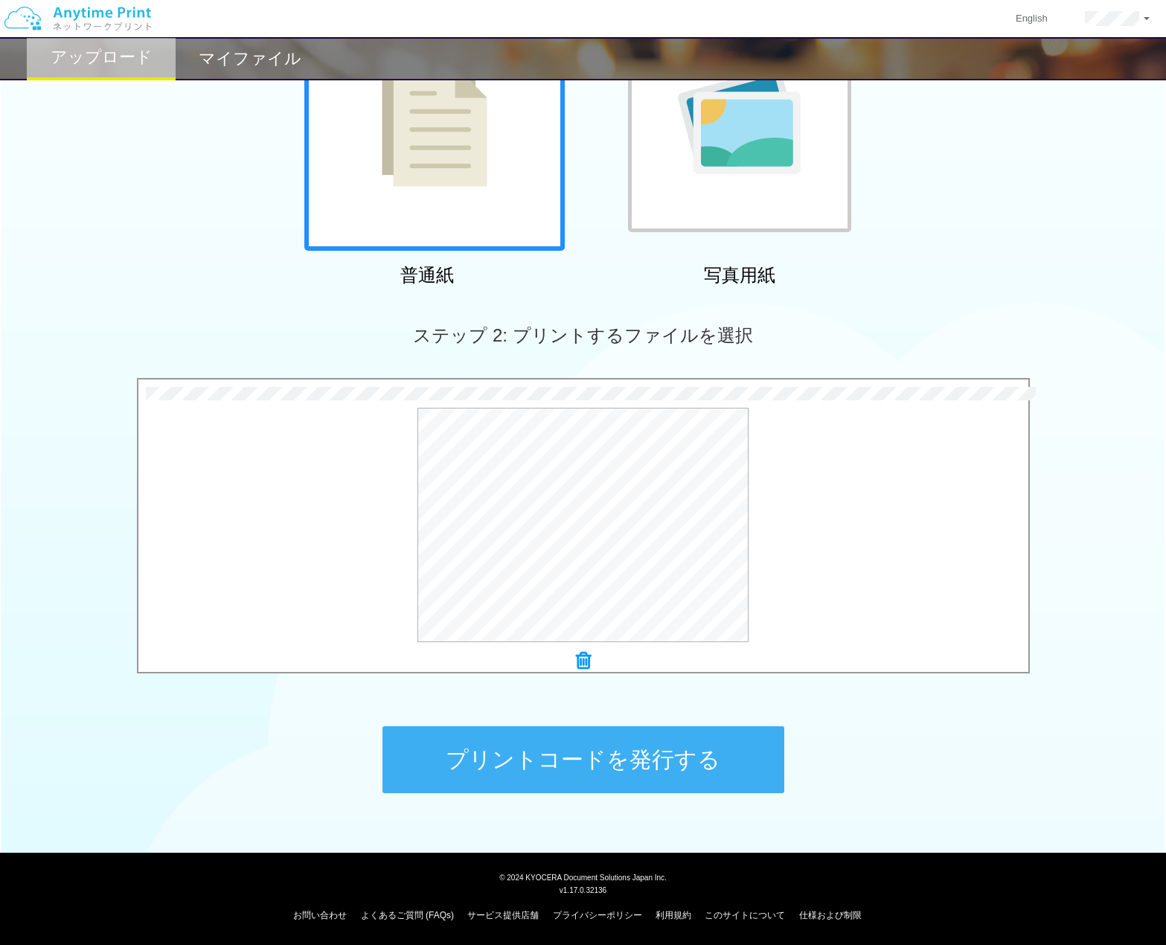
click at [646, 780] on button "プリントコードを発行する" at bounding box center [583, 759] width 402 height 67
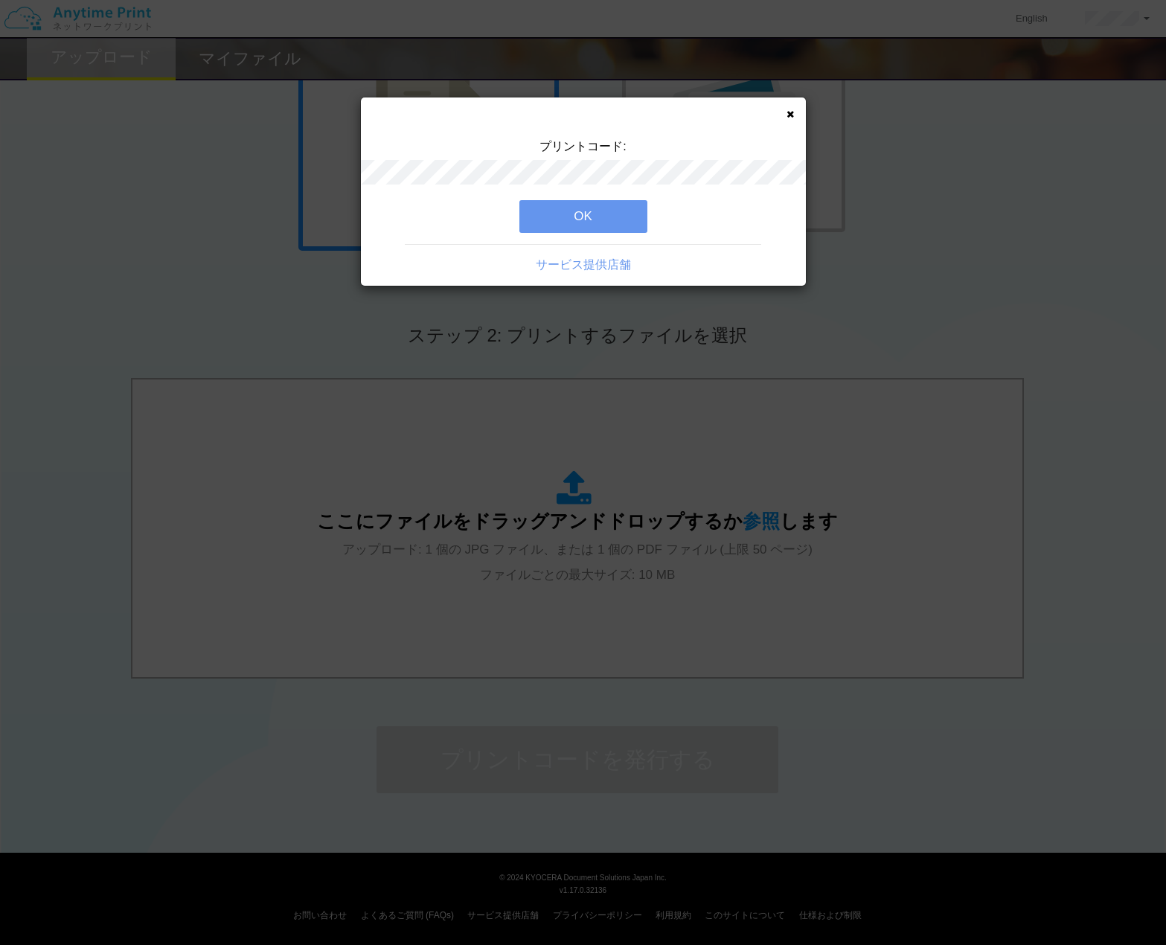
scroll to position [0, 0]
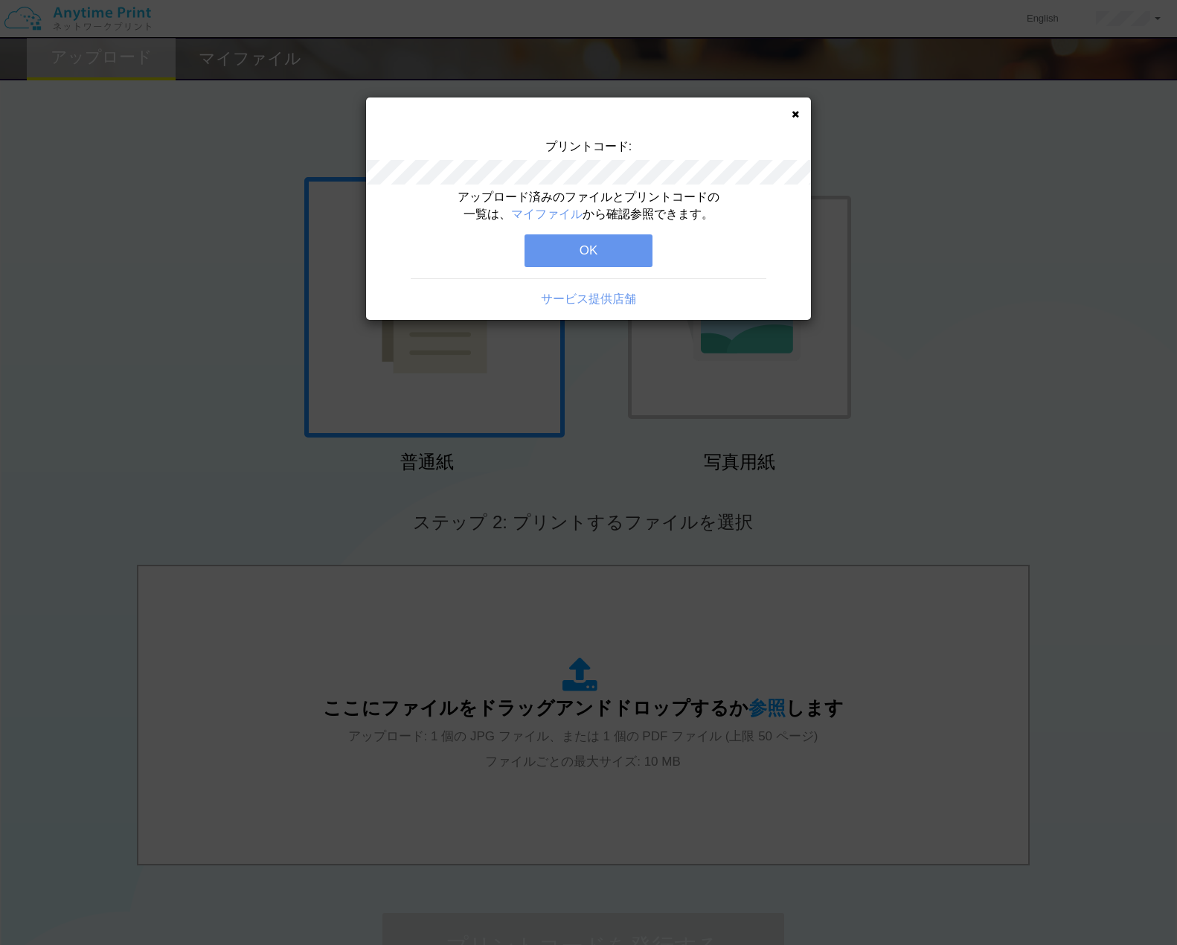
click at [628, 250] on button "OK" at bounding box center [589, 250] width 128 height 33
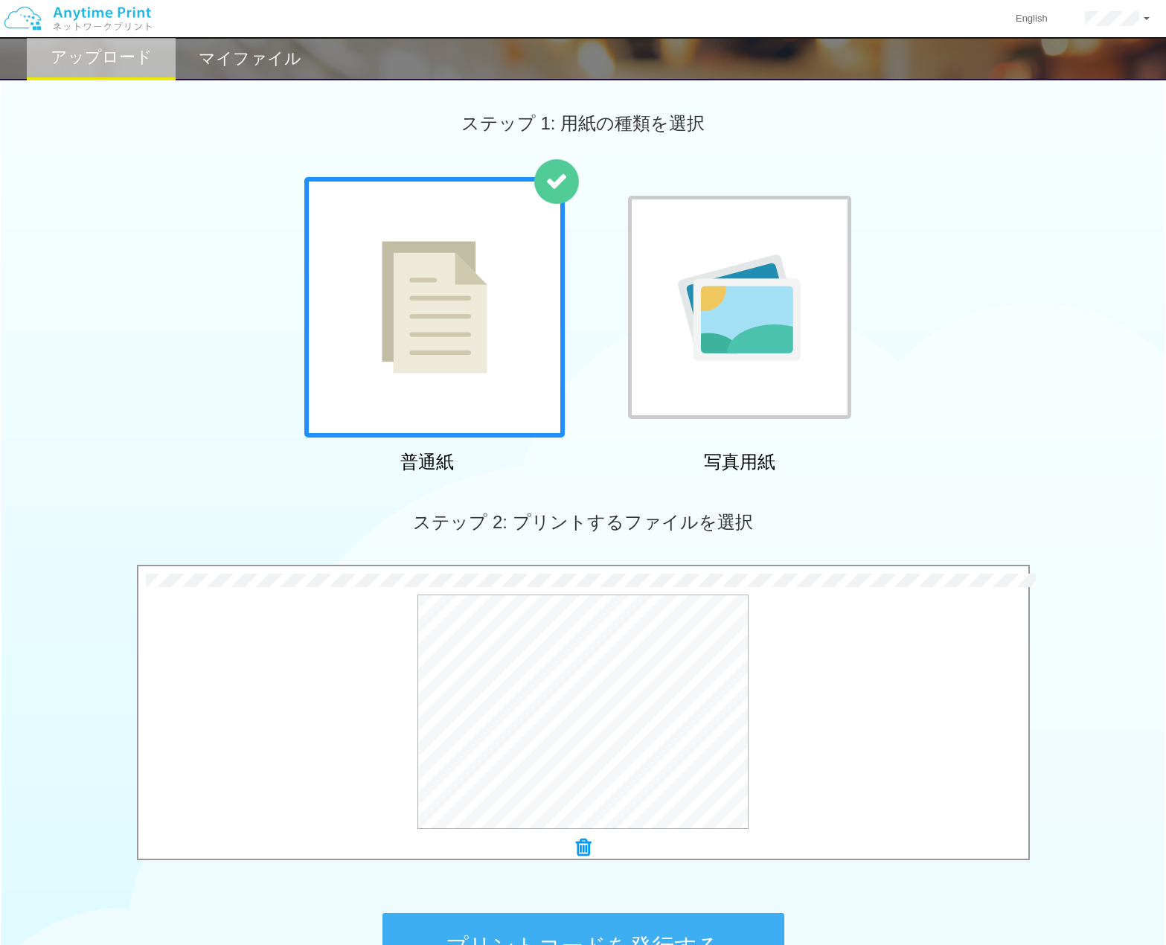
scroll to position [74, 0]
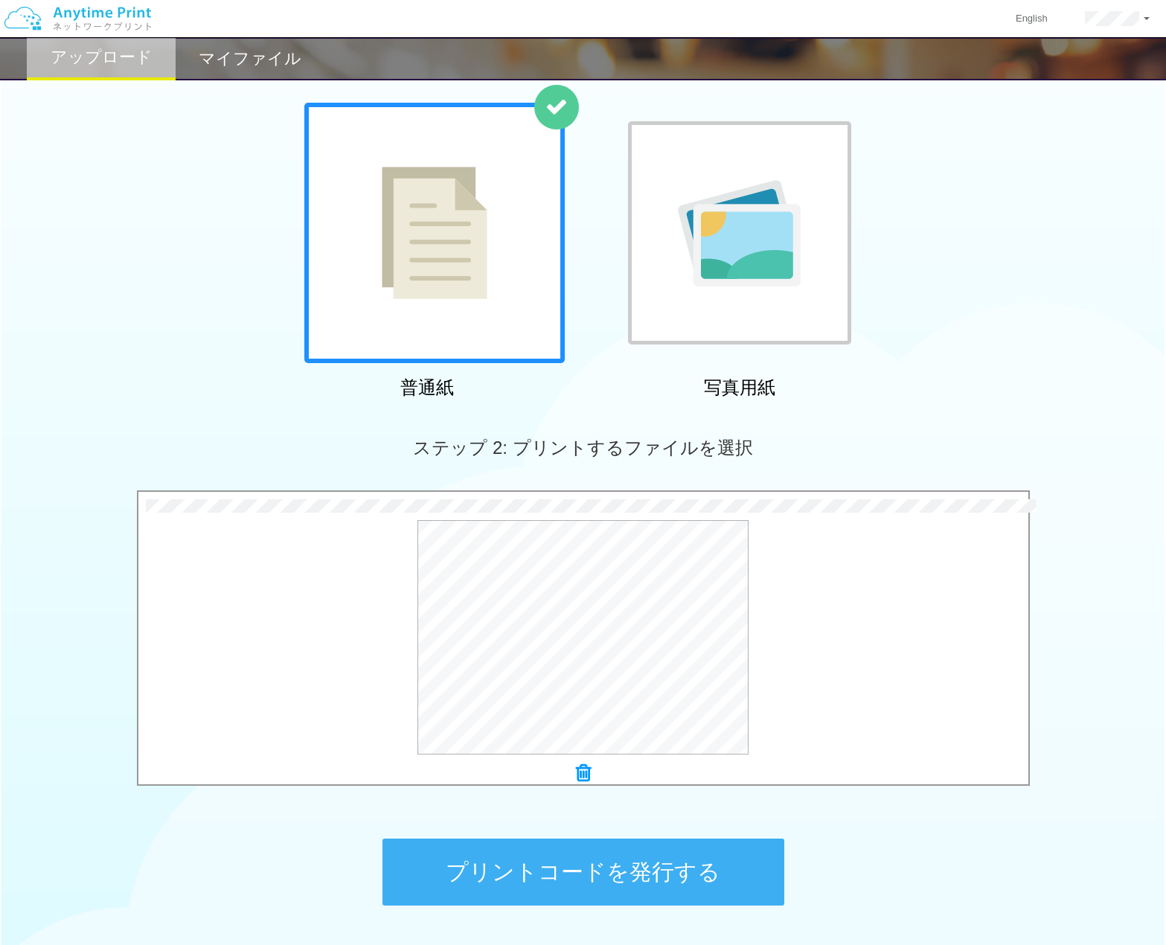
click at [581, 851] on button "プリントコードを発行する" at bounding box center [583, 872] width 402 height 67
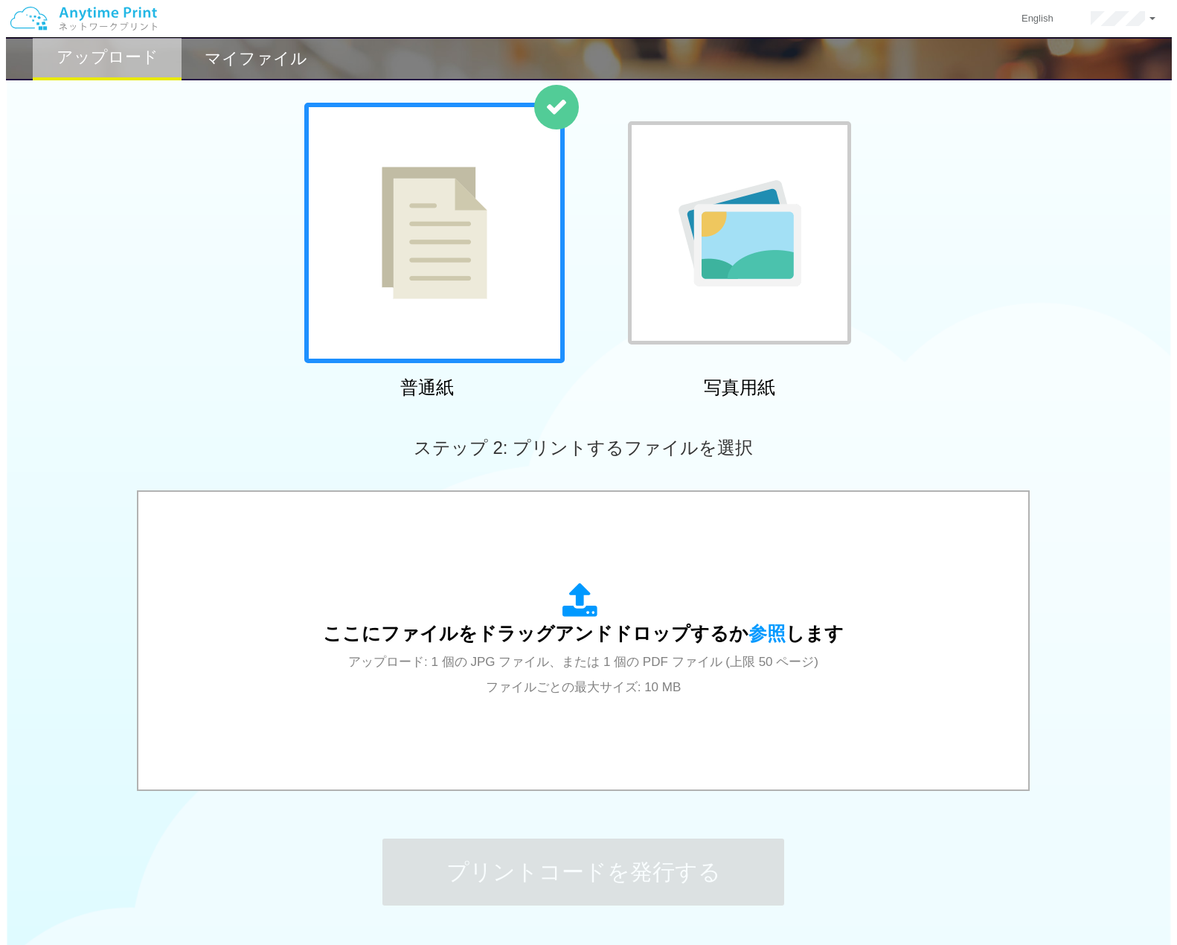
scroll to position [0, 0]
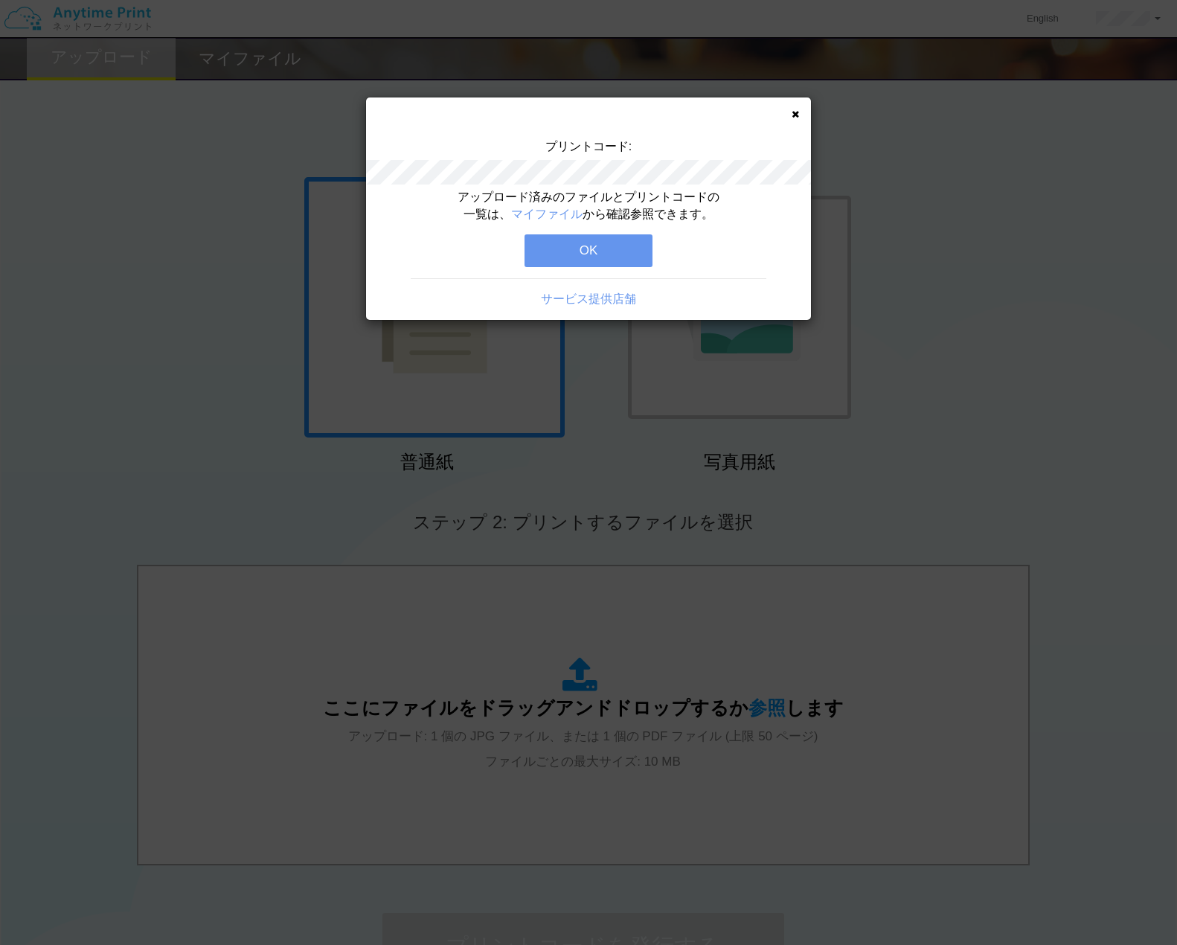
click at [594, 245] on button "OK" at bounding box center [589, 250] width 128 height 33
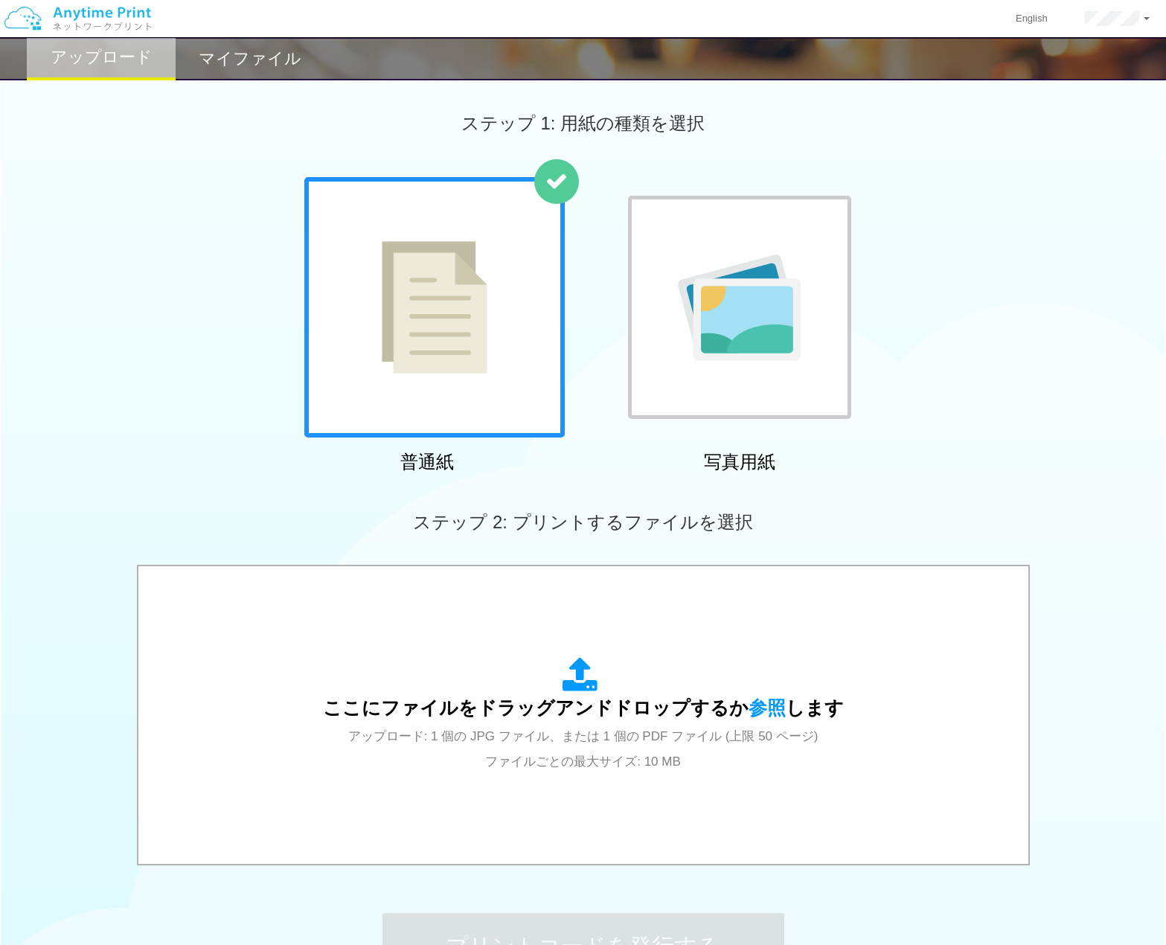
click at [207, 68] on h2 "マイファイル" at bounding box center [250, 59] width 103 height 18
